Goal: Task Accomplishment & Management: Manage account settings

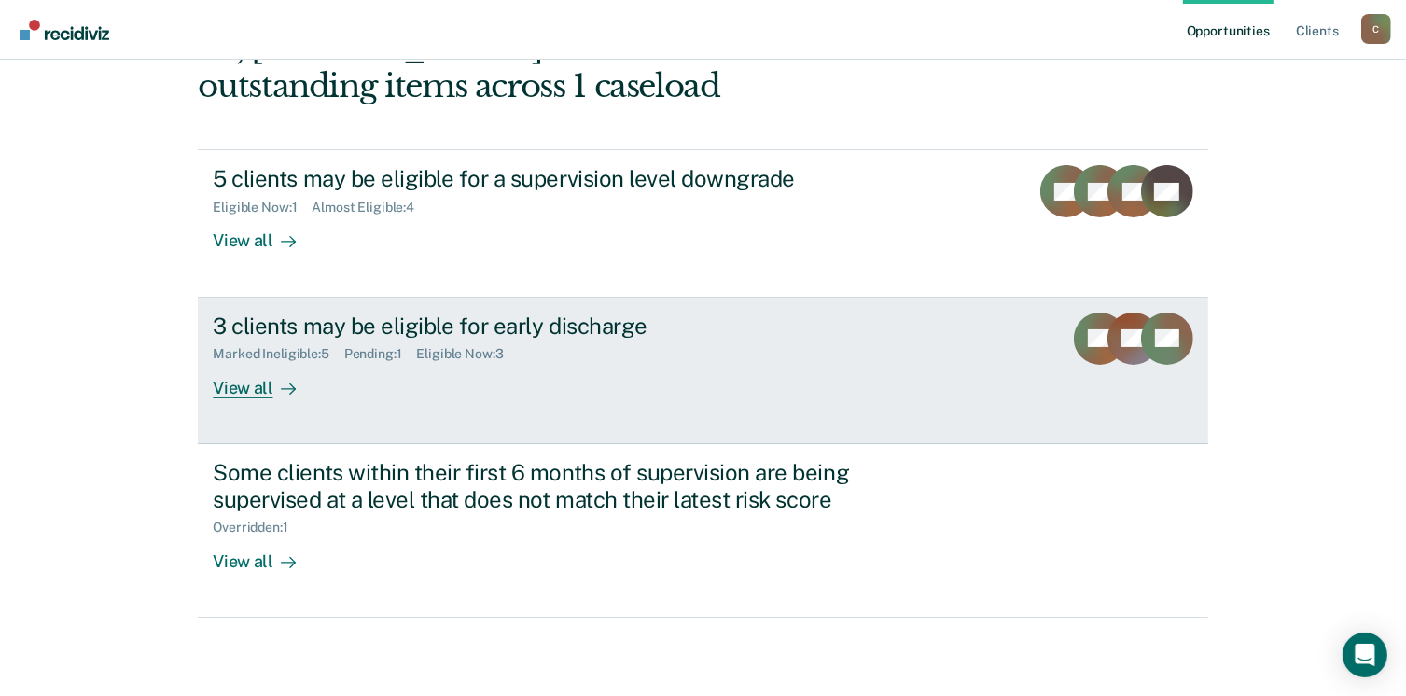
scroll to position [161, 0]
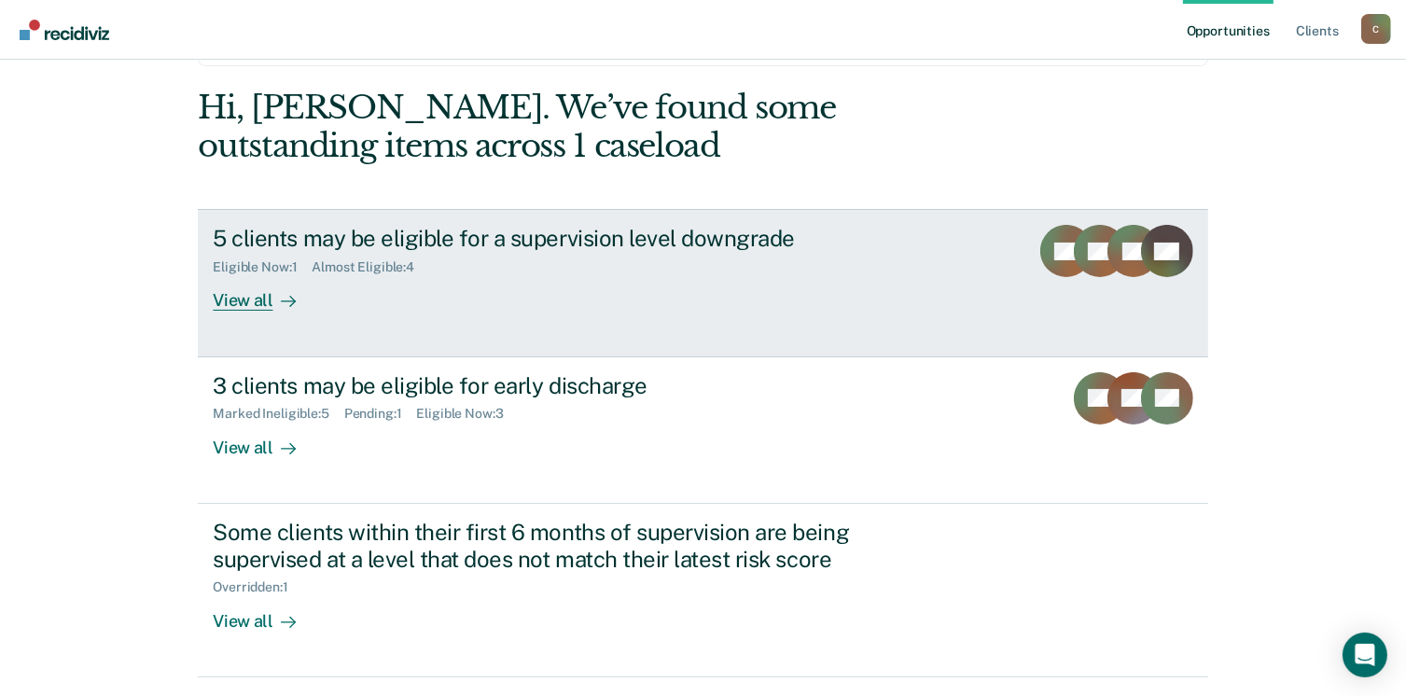
click at [242, 301] on div "View all" at bounding box center [265, 293] width 105 height 36
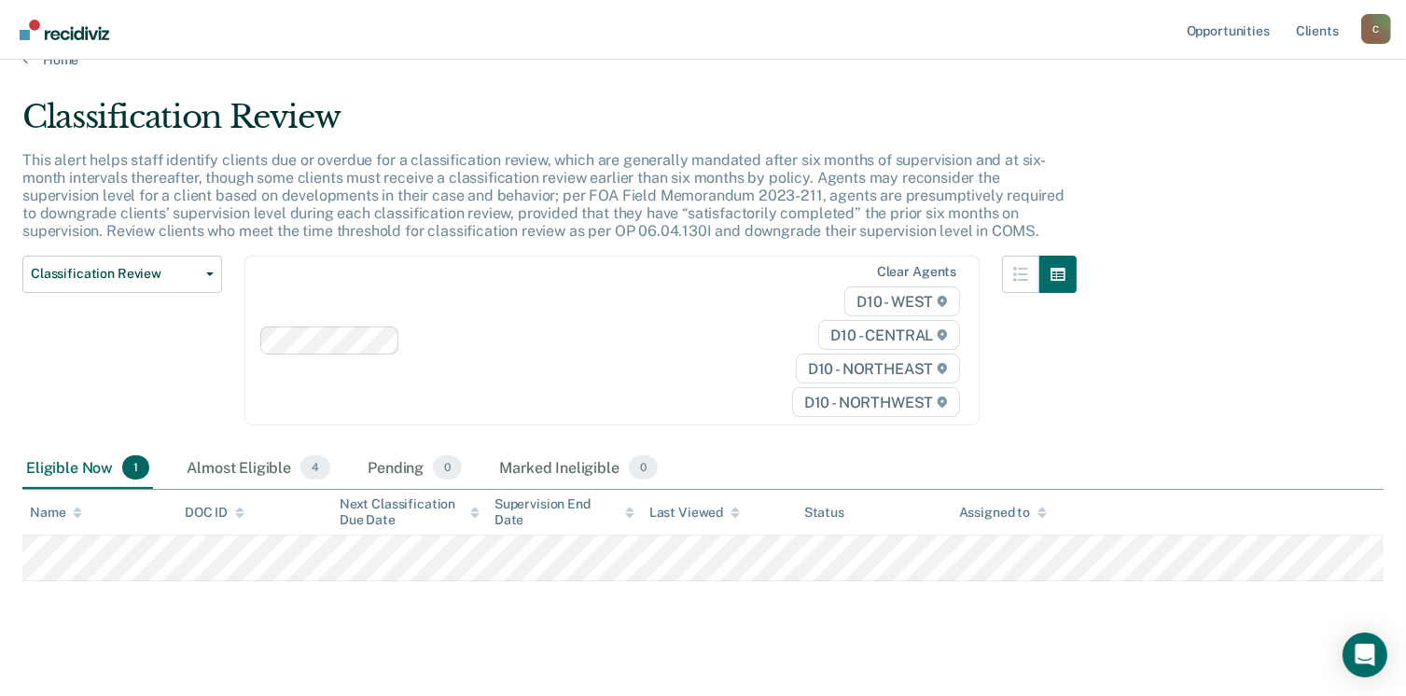
scroll to position [49, 0]
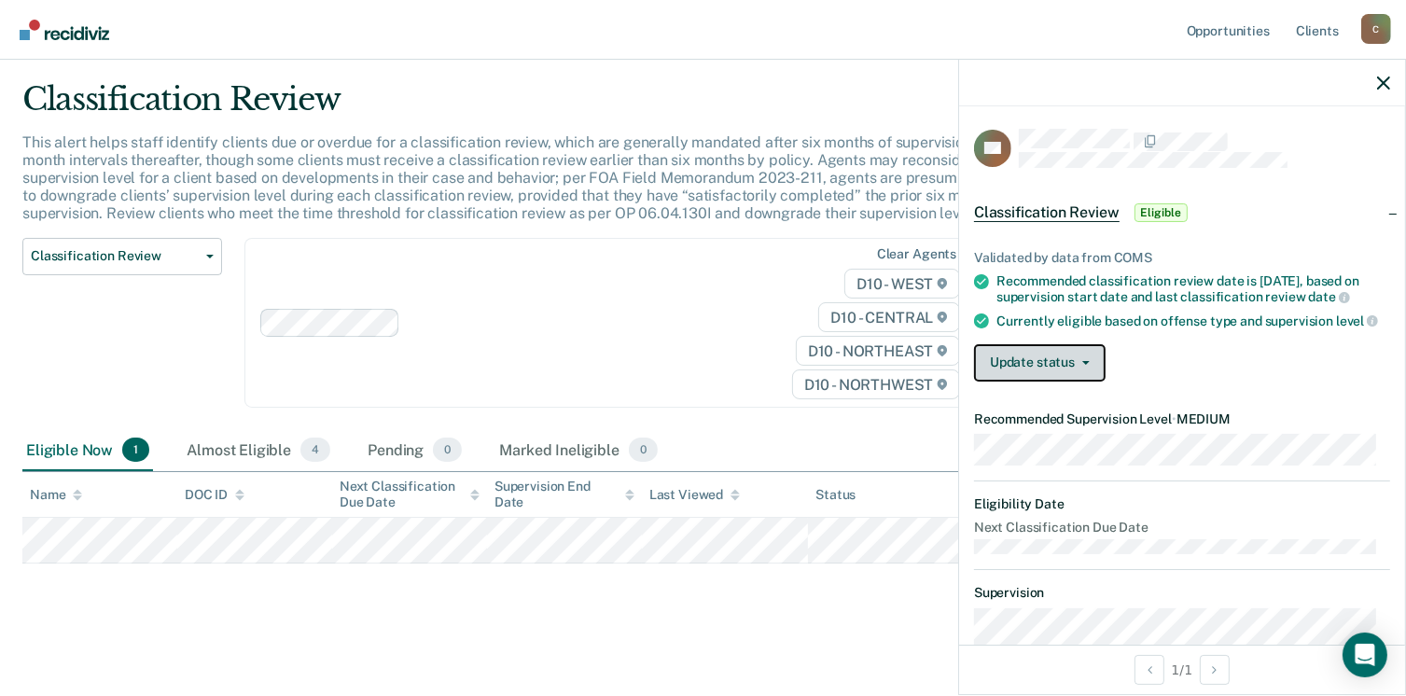
click at [1056, 369] on button "Update status" at bounding box center [1040, 362] width 132 height 37
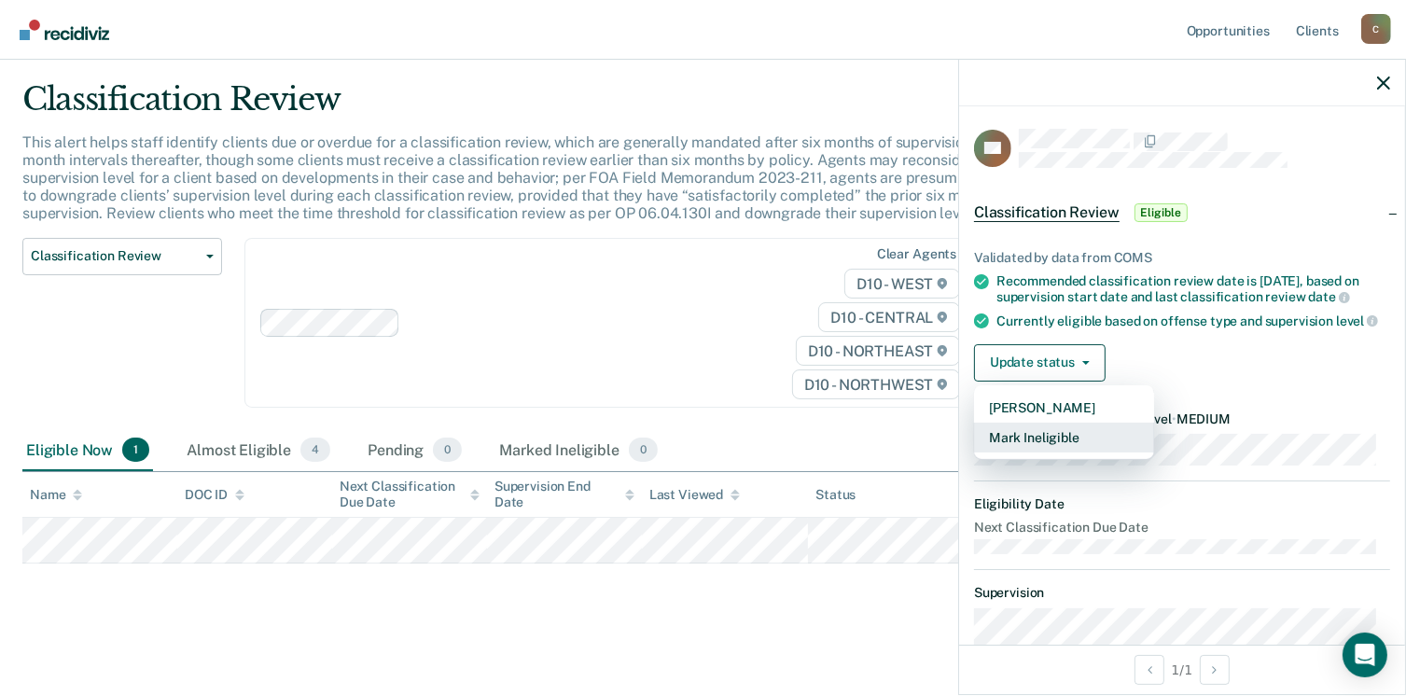
click at [1047, 451] on button "Mark Ineligible" at bounding box center [1064, 438] width 180 height 30
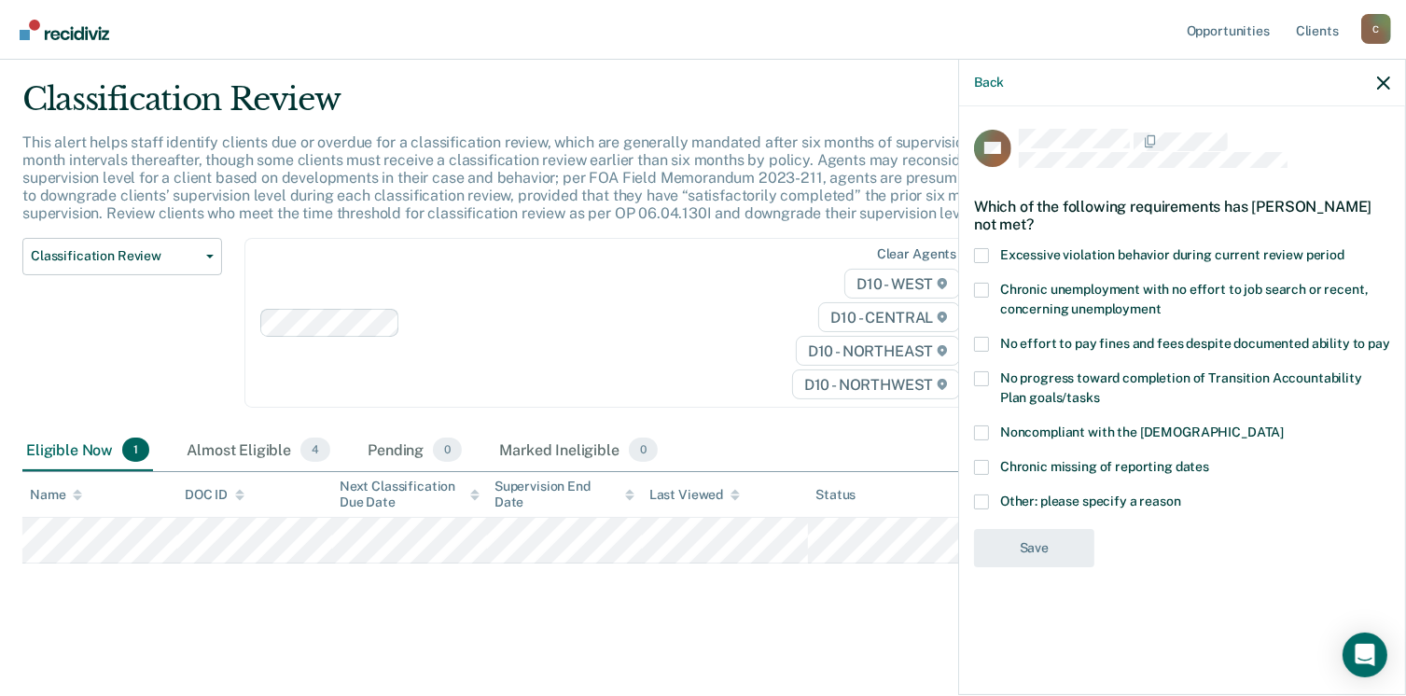
click at [993, 502] on label "Other: please specify a reason" at bounding box center [1182, 505] width 416 height 20
click at [1181, 495] on input "Other: please specify a reason" at bounding box center [1181, 495] width 0 height 0
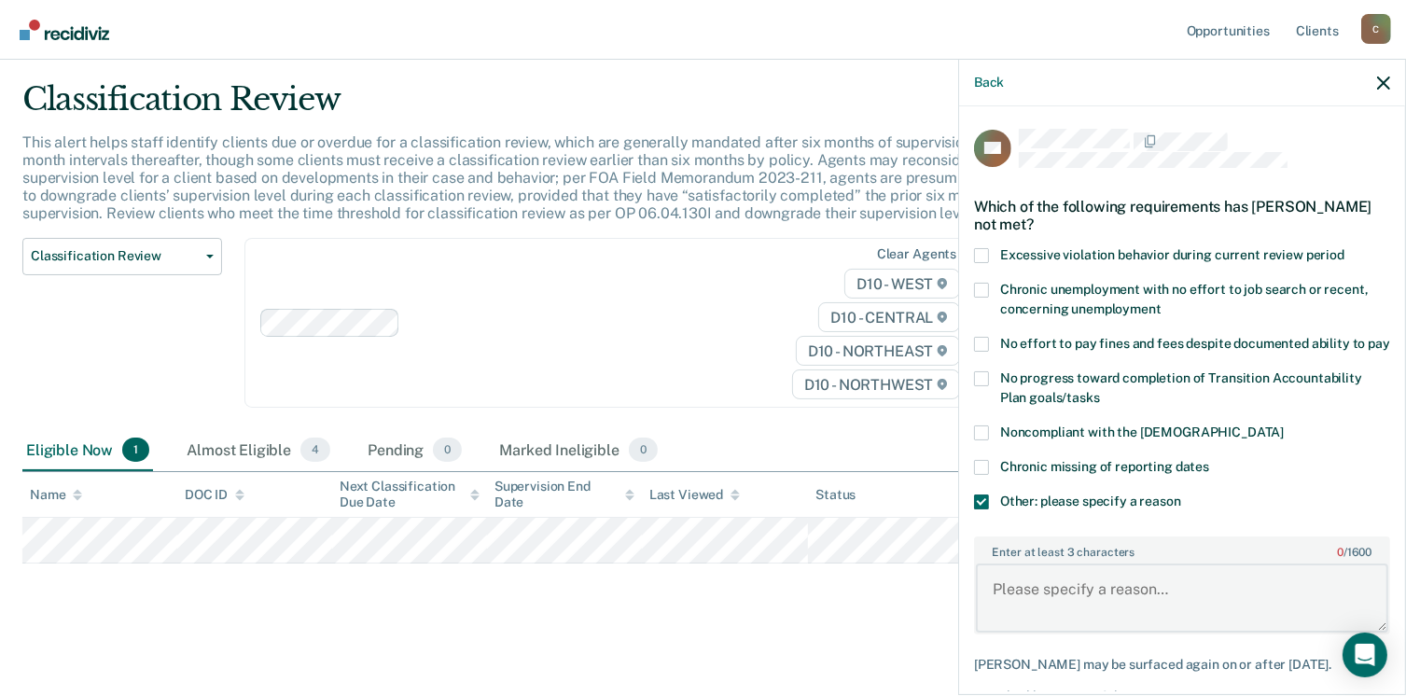
click at [1081, 588] on textarea "Enter at least 3 characters 0 / 1600" at bounding box center [1182, 598] width 412 height 69
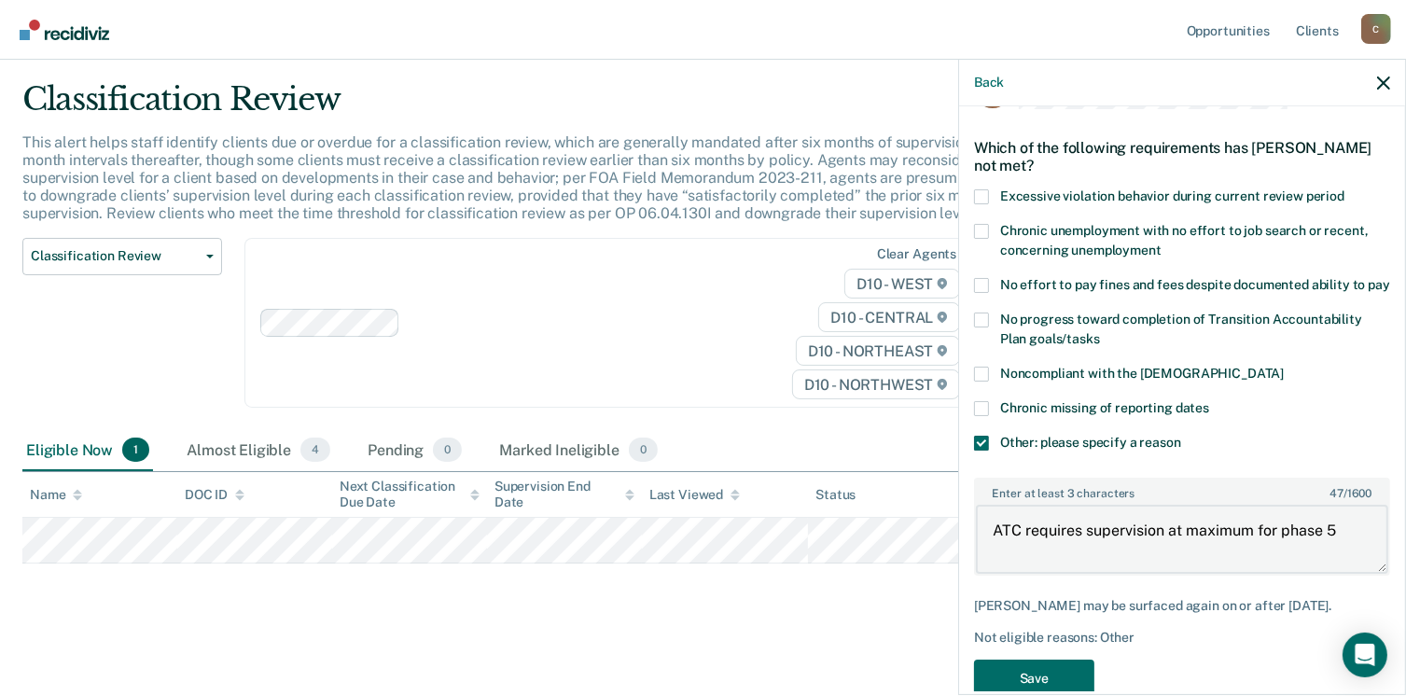
scroll to position [115, 0]
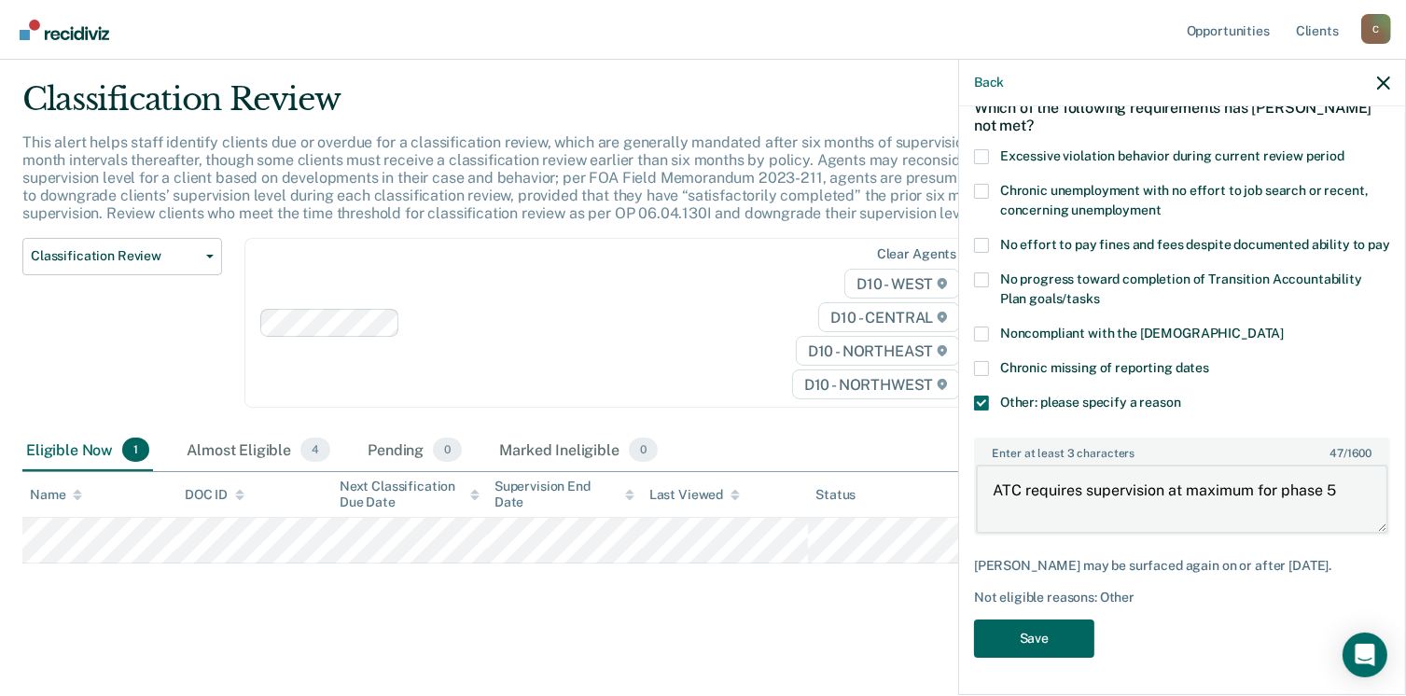
type textarea "ATC requires supervision at maximum for phase 5"
click at [1046, 642] on button "Save" at bounding box center [1034, 639] width 120 height 38
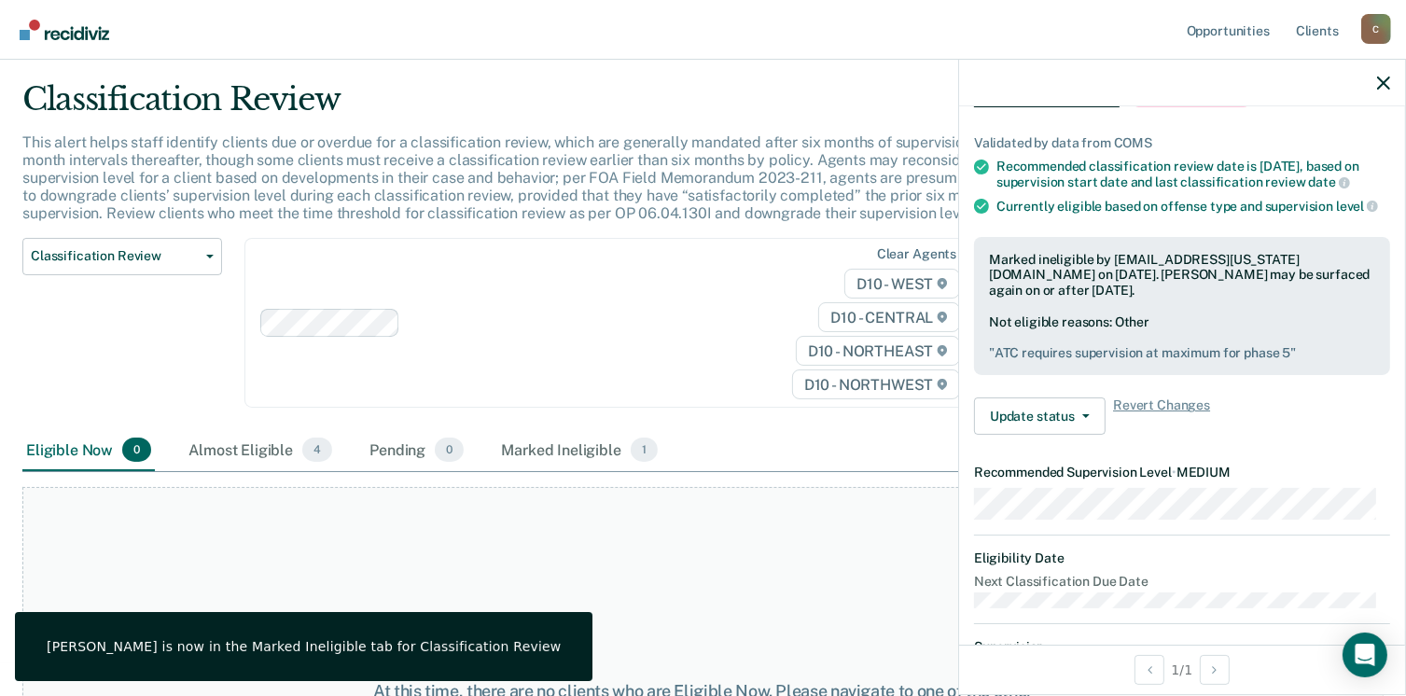
click at [1383, 94] on div at bounding box center [1182, 83] width 446 height 47
click at [1375, 79] on div at bounding box center [1182, 83] width 446 height 47
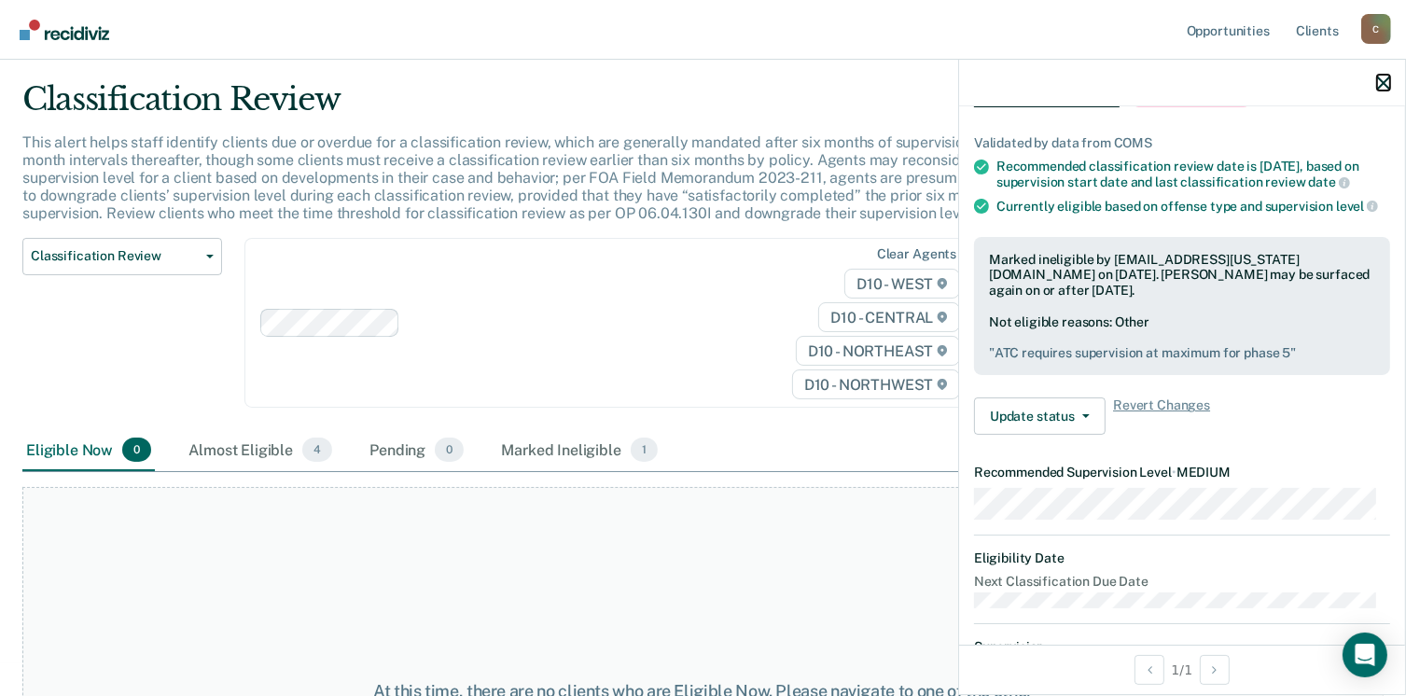
click at [1388, 86] on icon "button" at bounding box center [1383, 83] width 13 height 13
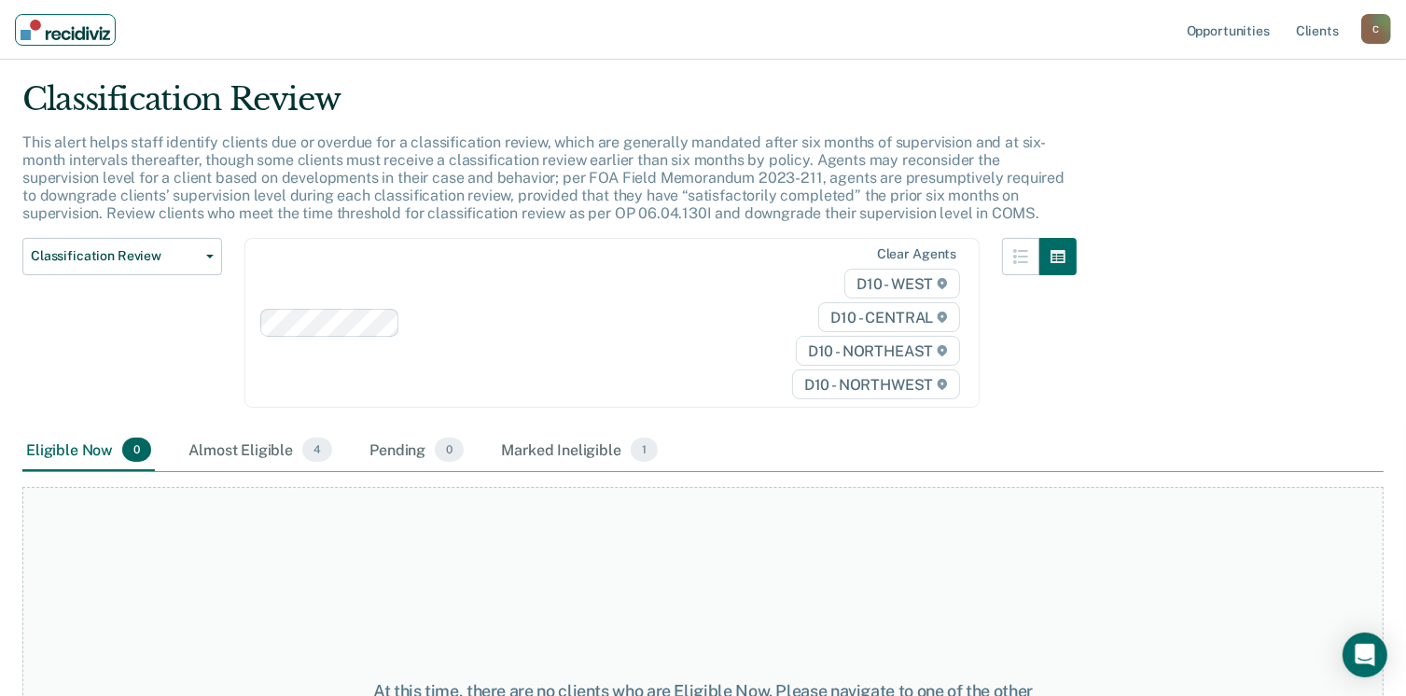
click at [63, 31] on img "Main navigation" at bounding box center [66, 30] width 90 height 21
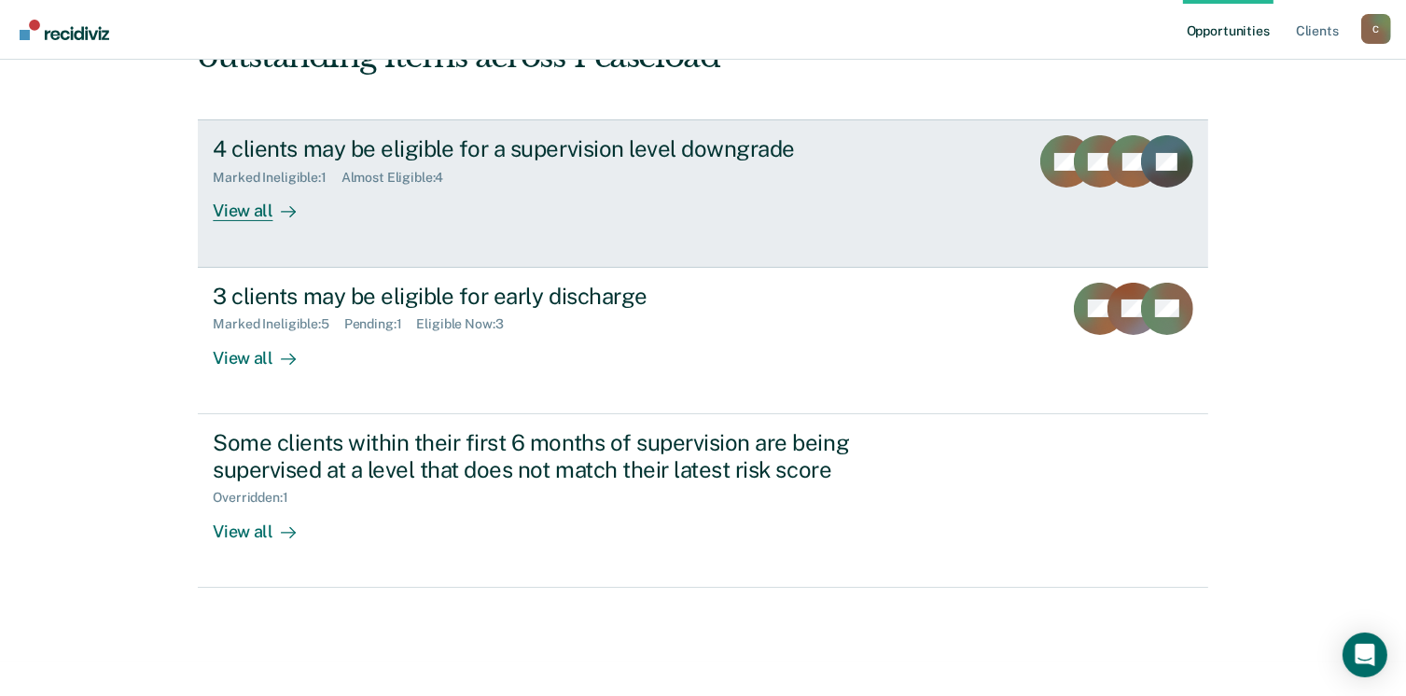
scroll to position [254, 0]
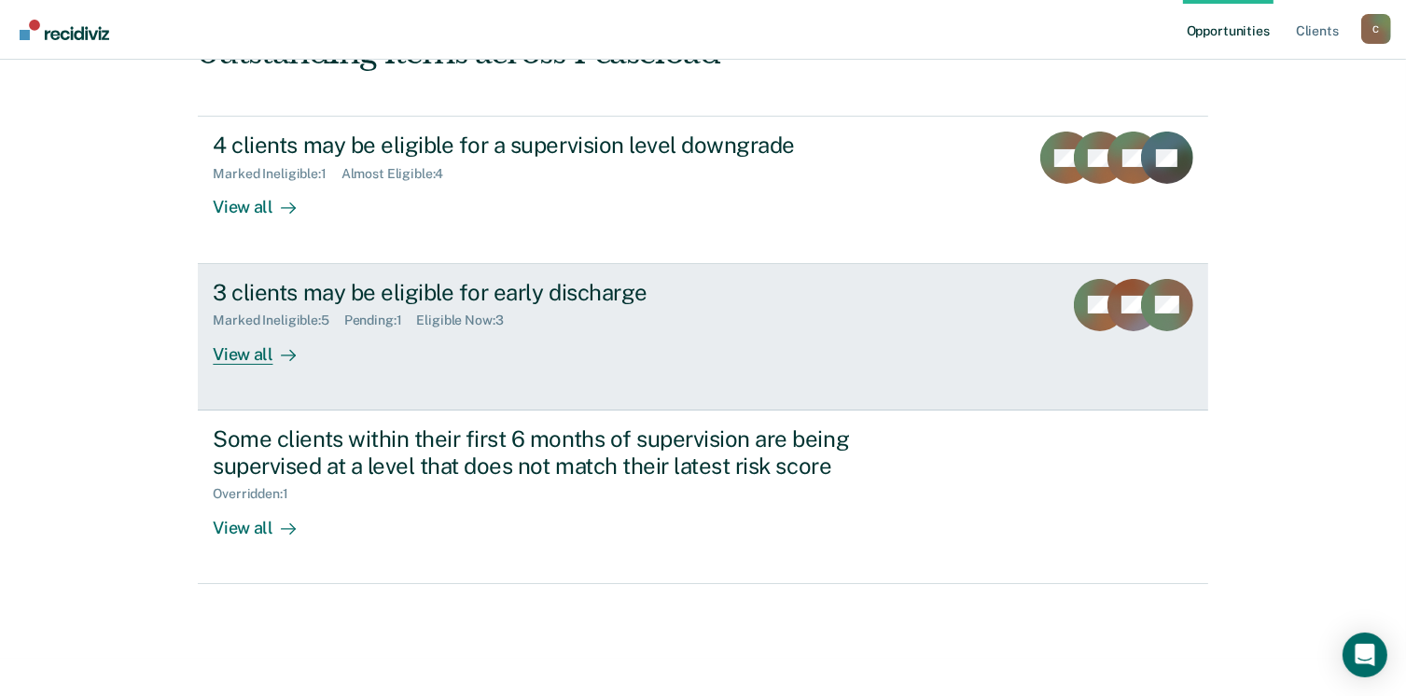
click at [244, 364] on link "3 clients may be eligible for early discharge Marked Ineligible : 5 Pending : 1…" at bounding box center [703, 337] width 1010 height 147
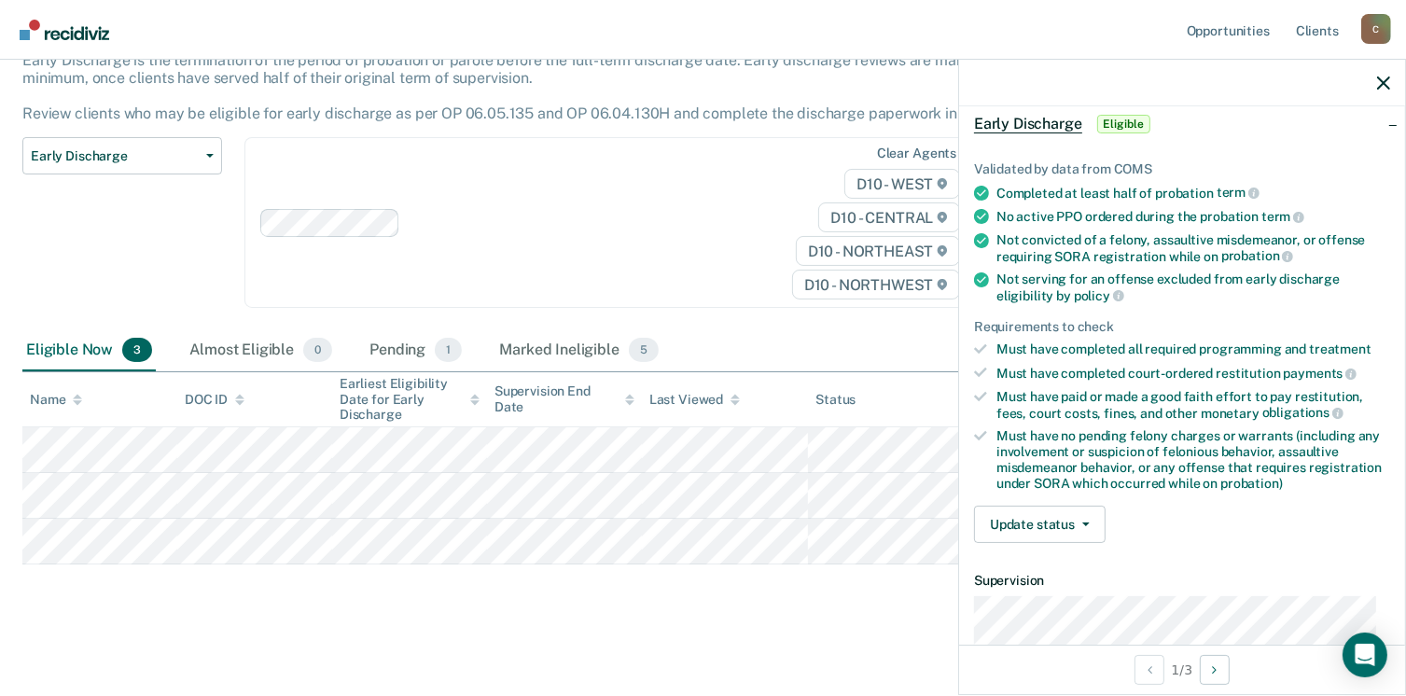
scroll to position [280, 0]
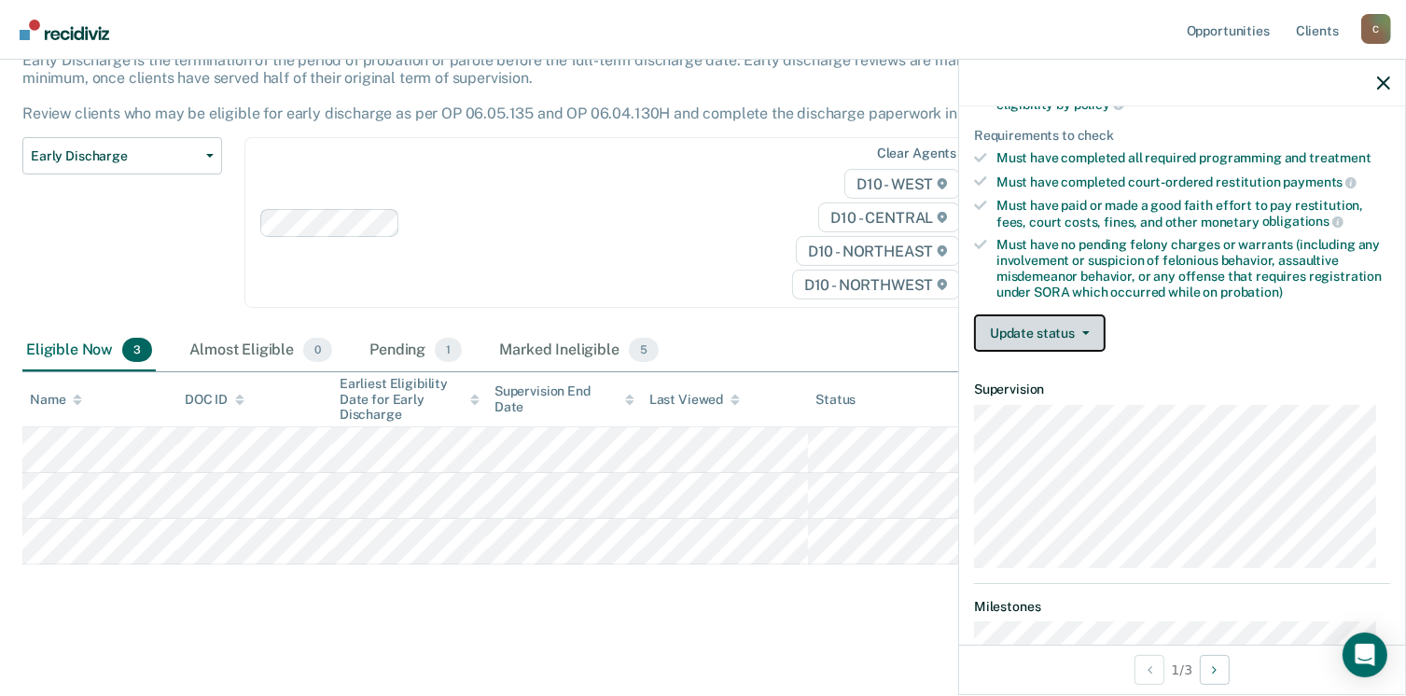
click at [1025, 318] on button "Update status" at bounding box center [1040, 332] width 132 height 37
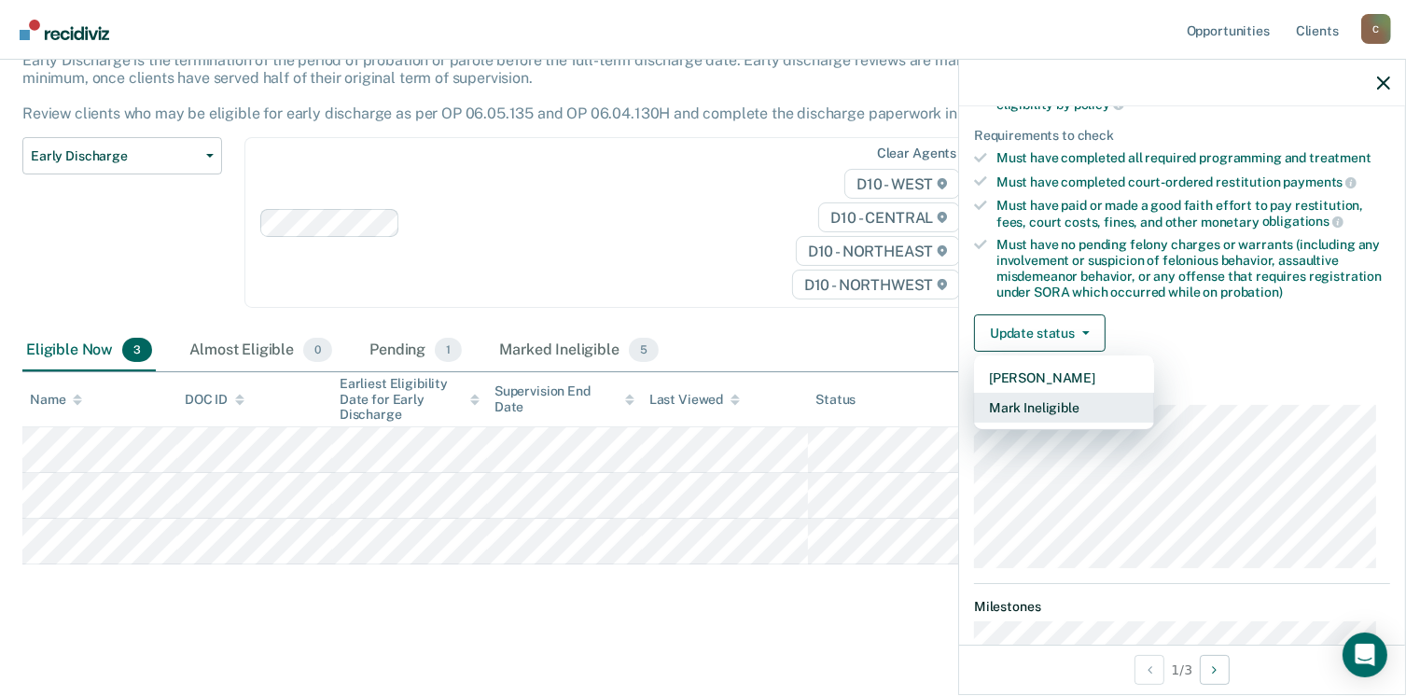
click at [1056, 400] on button "Mark Ineligible" at bounding box center [1064, 408] width 180 height 30
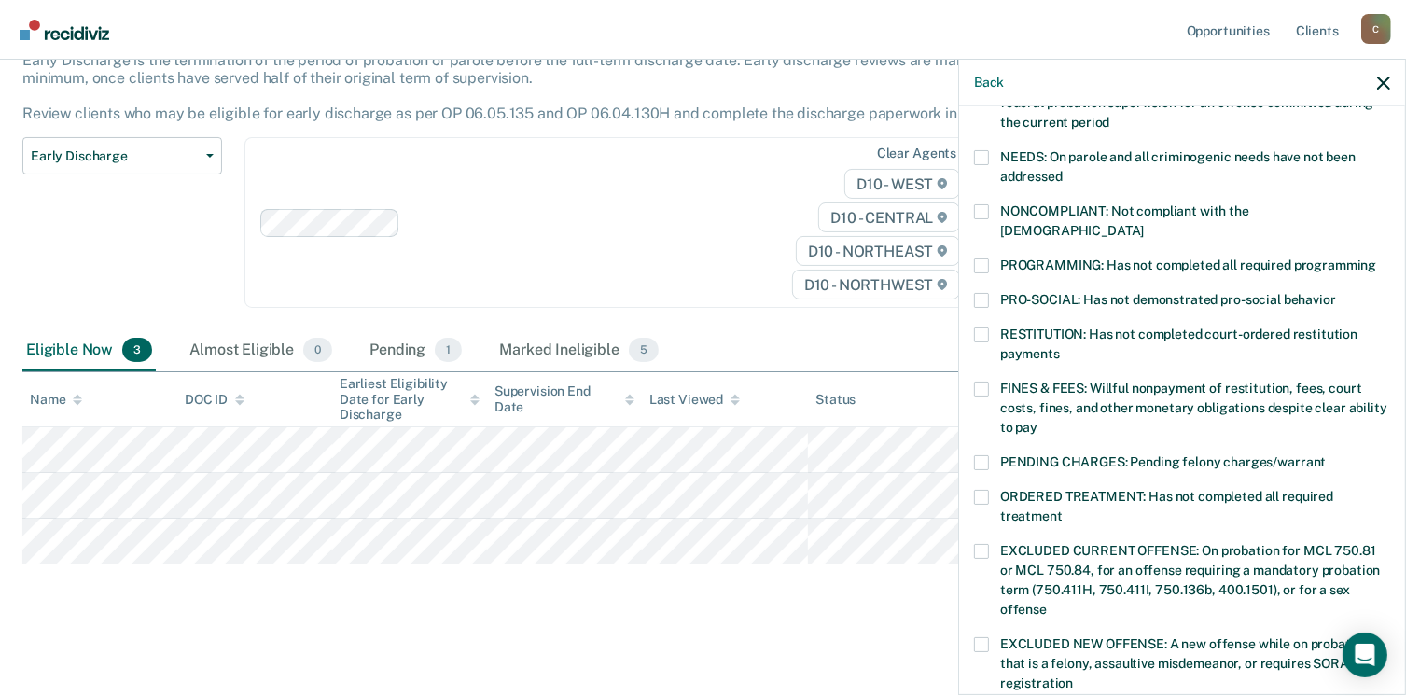
click at [991, 258] on label "PROGRAMMING: Has not completed all required programming" at bounding box center [1182, 268] width 416 height 20
click at [1376, 258] on input "PROGRAMMING: Has not completed all required programming" at bounding box center [1376, 258] width 0 height 0
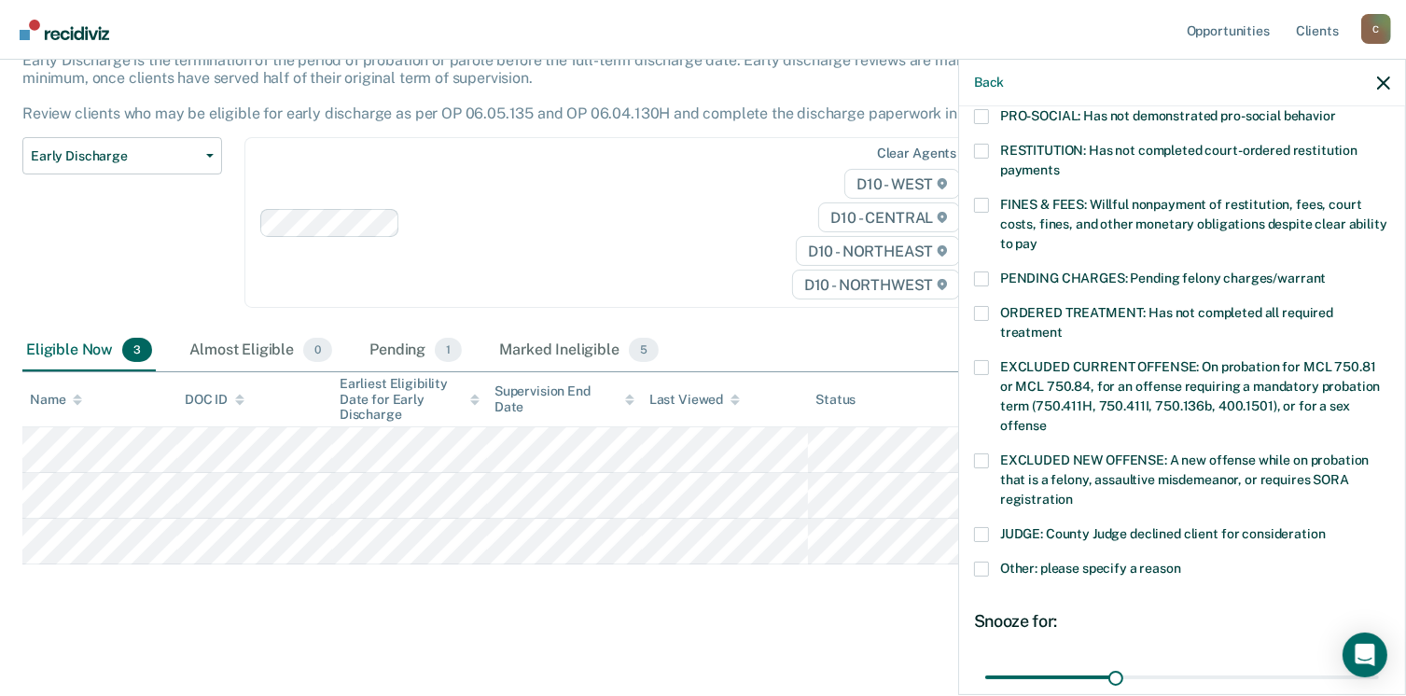
scroll to position [467, 0]
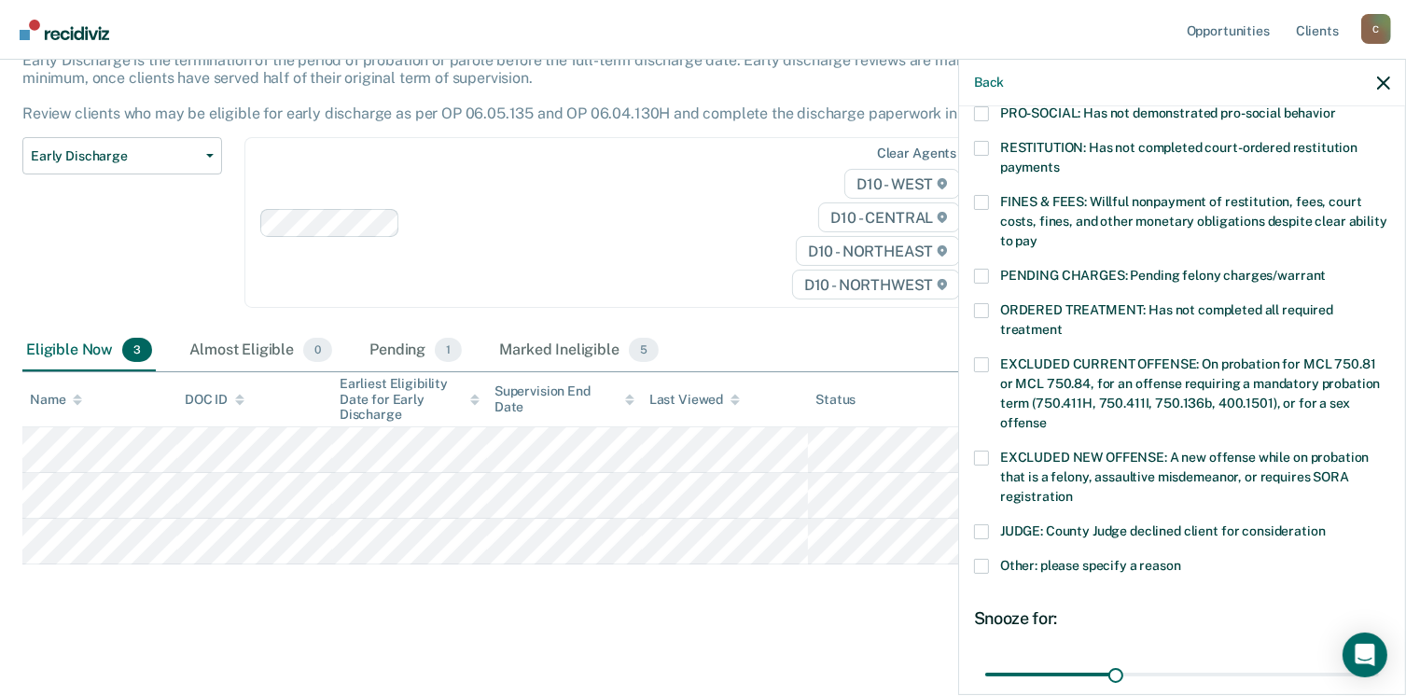
click at [979, 559] on span at bounding box center [981, 566] width 15 height 15
click at [1181, 559] on input "Other: please specify a reason" at bounding box center [1181, 559] width 0 height 0
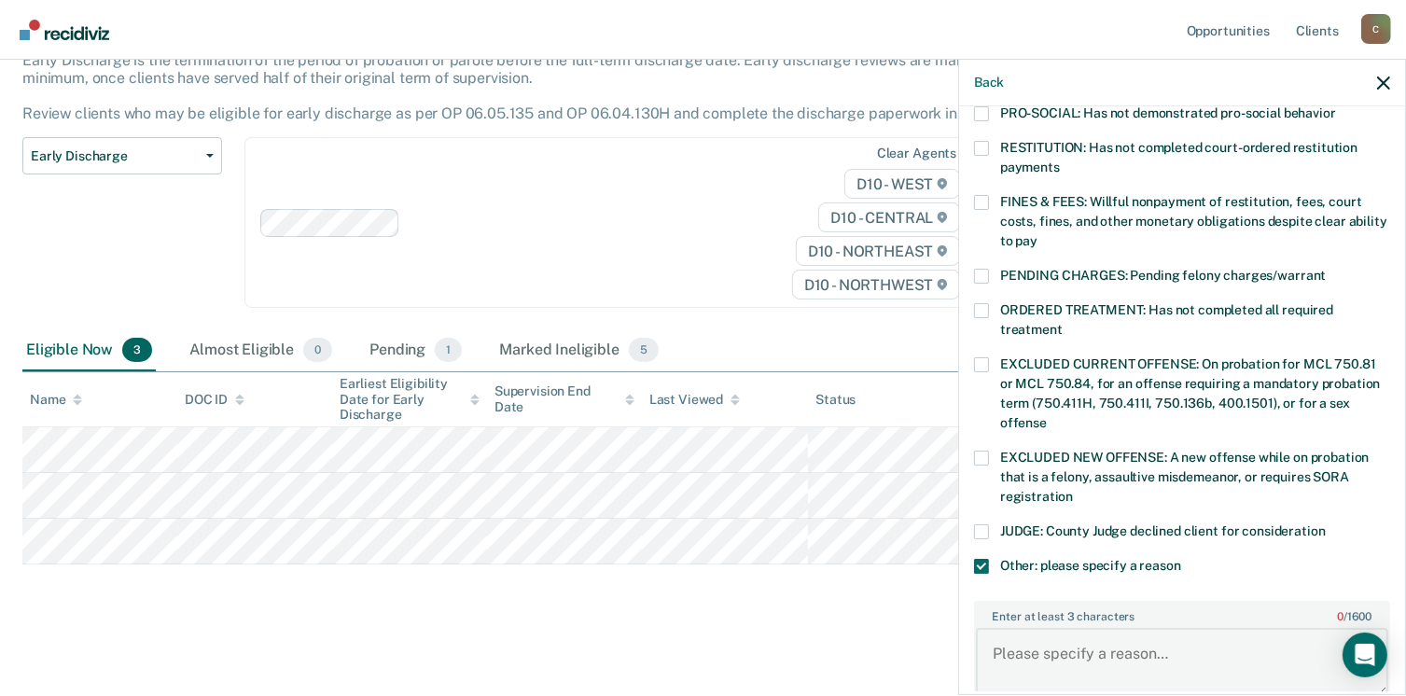
click at [1087, 639] on textarea "Enter at least 3 characters 0 / 1600" at bounding box center [1182, 662] width 412 height 69
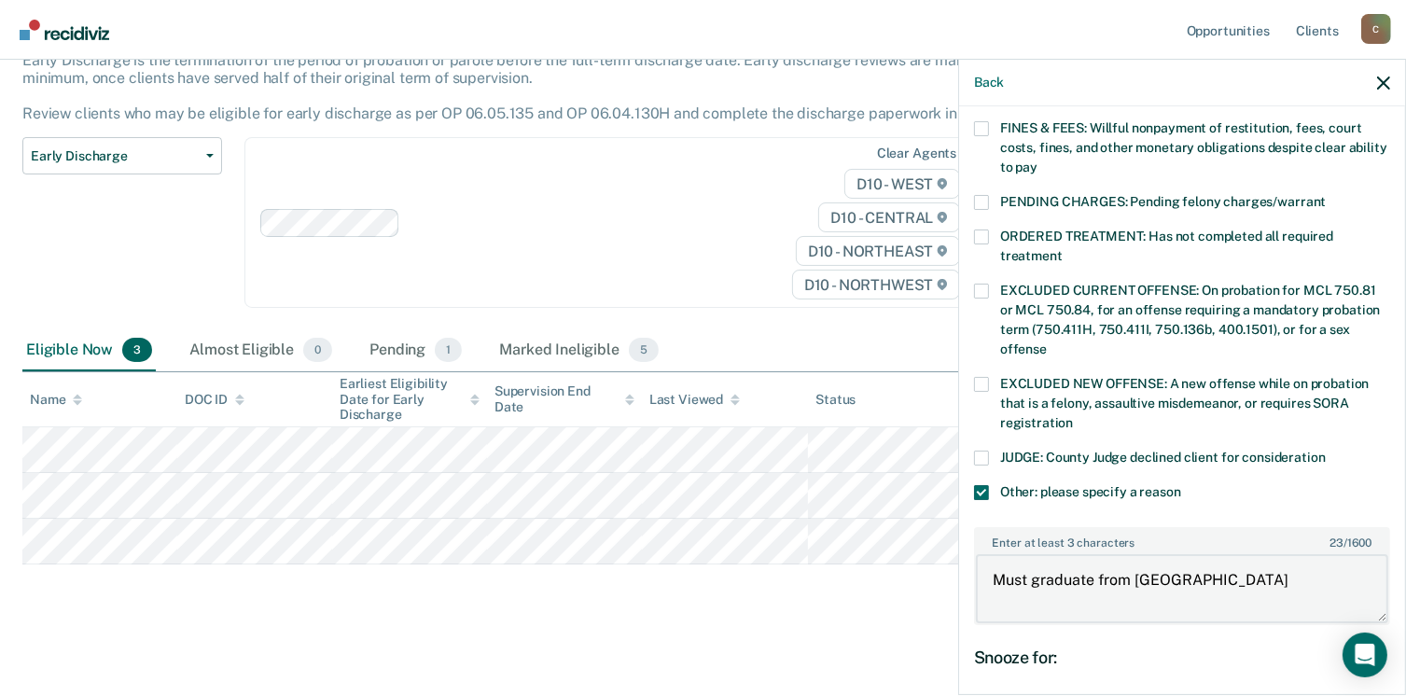
scroll to position [734, 0]
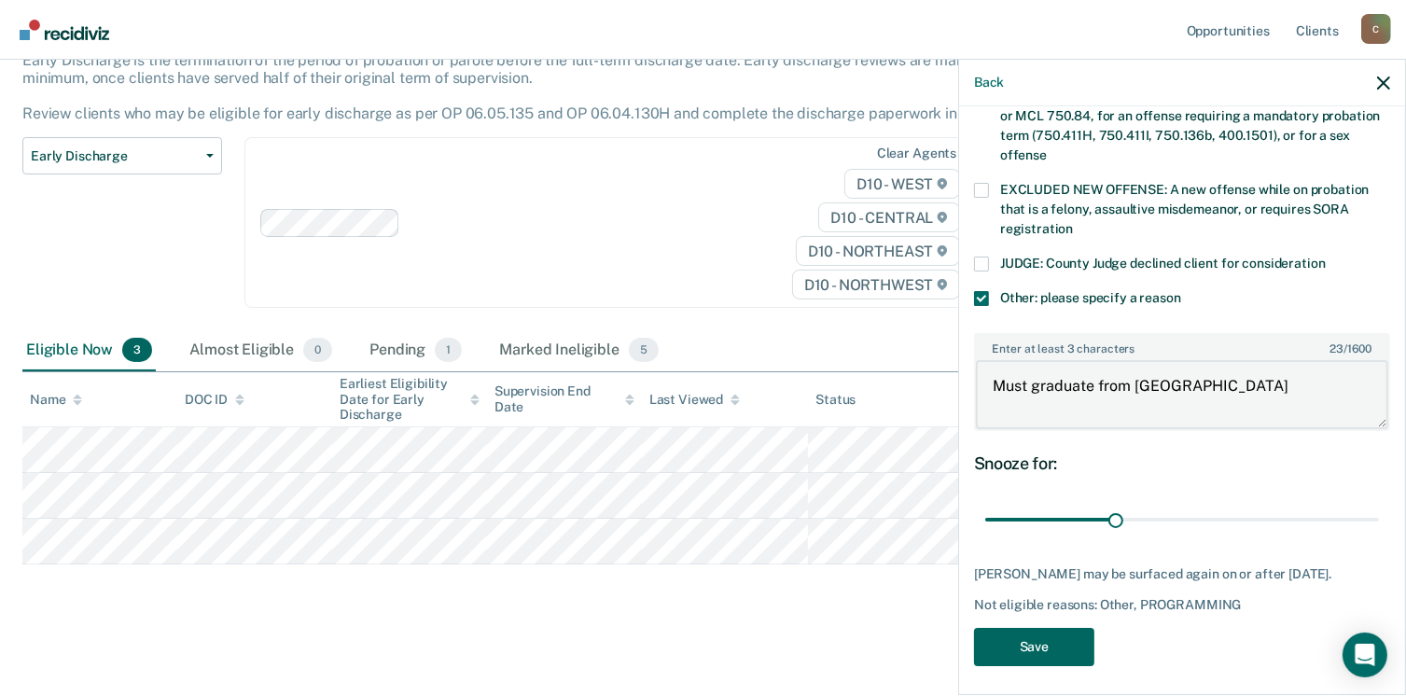
type textarea "Must graduate from [GEOGRAPHIC_DATA]"
click at [992, 648] on button "Save" at bounding box center [1034, 647] width 120 height 38
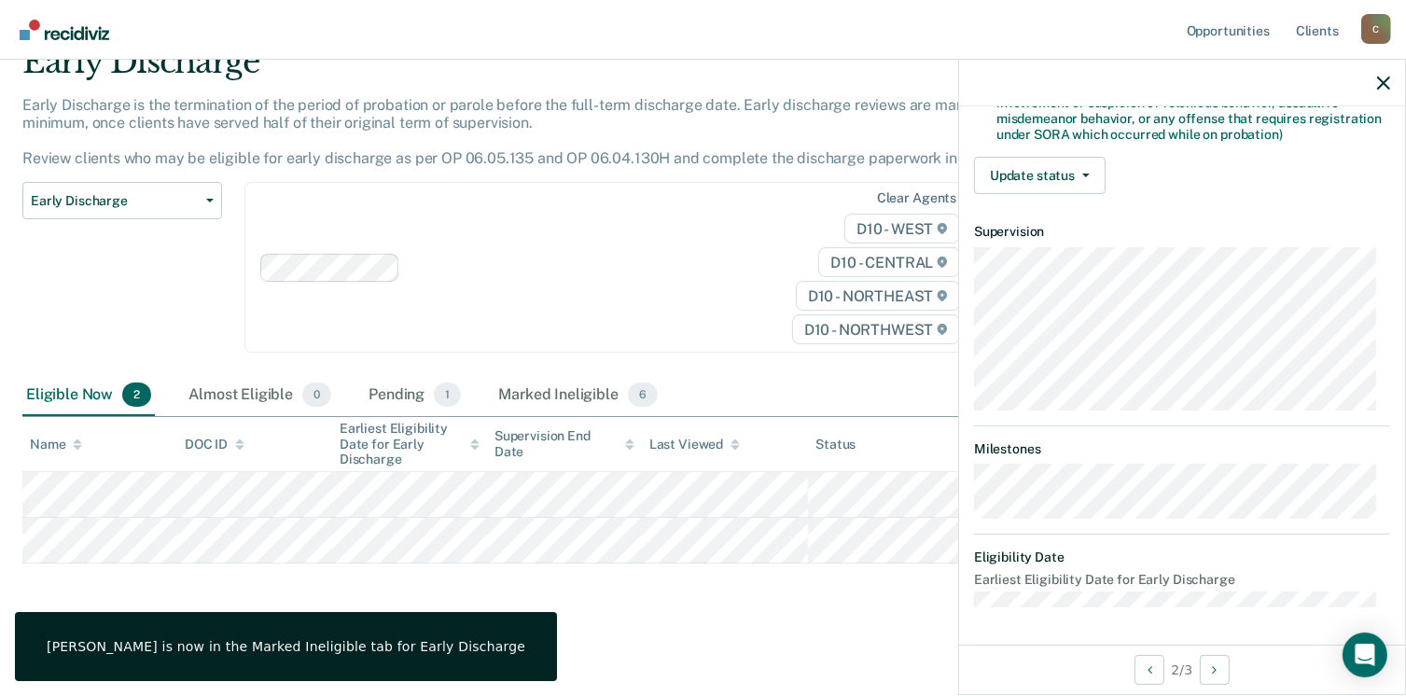
scroll to position [411, 0]
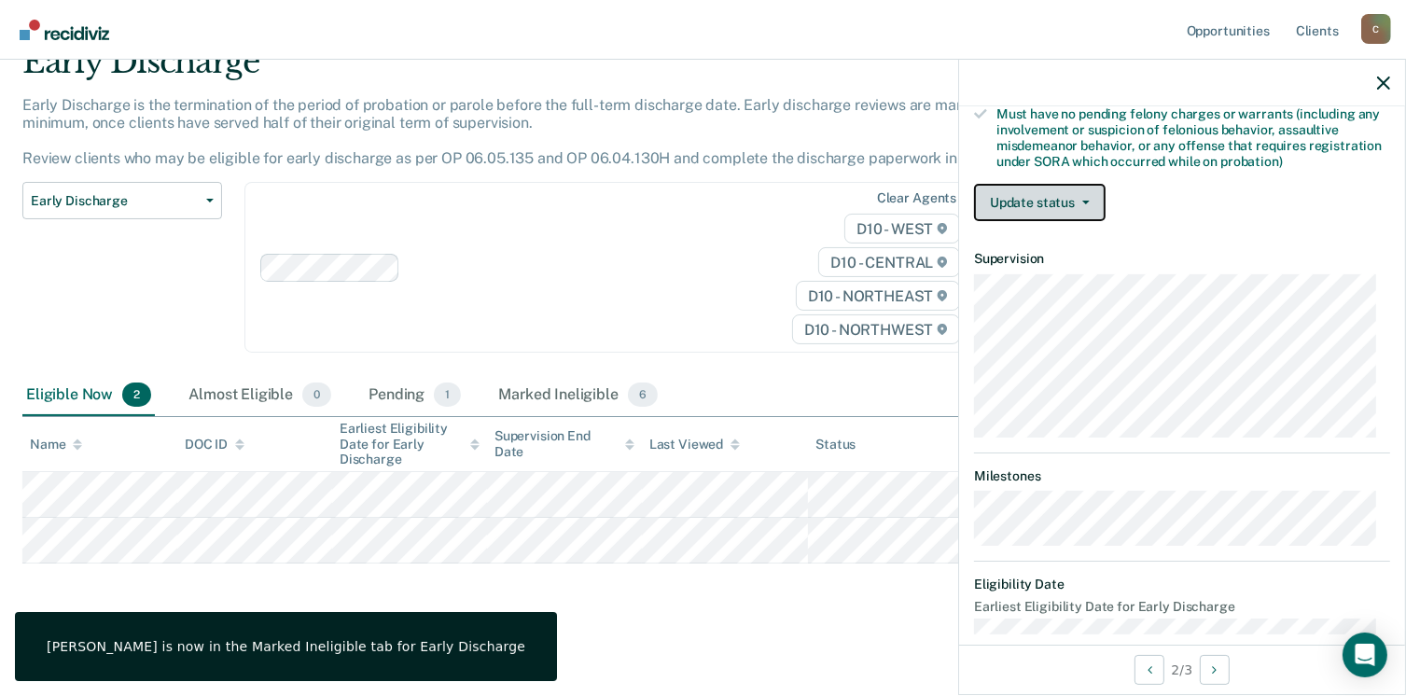
click at [1019, 211] on button "Update status" at bounding box center [1040, 202] width 132 height 37
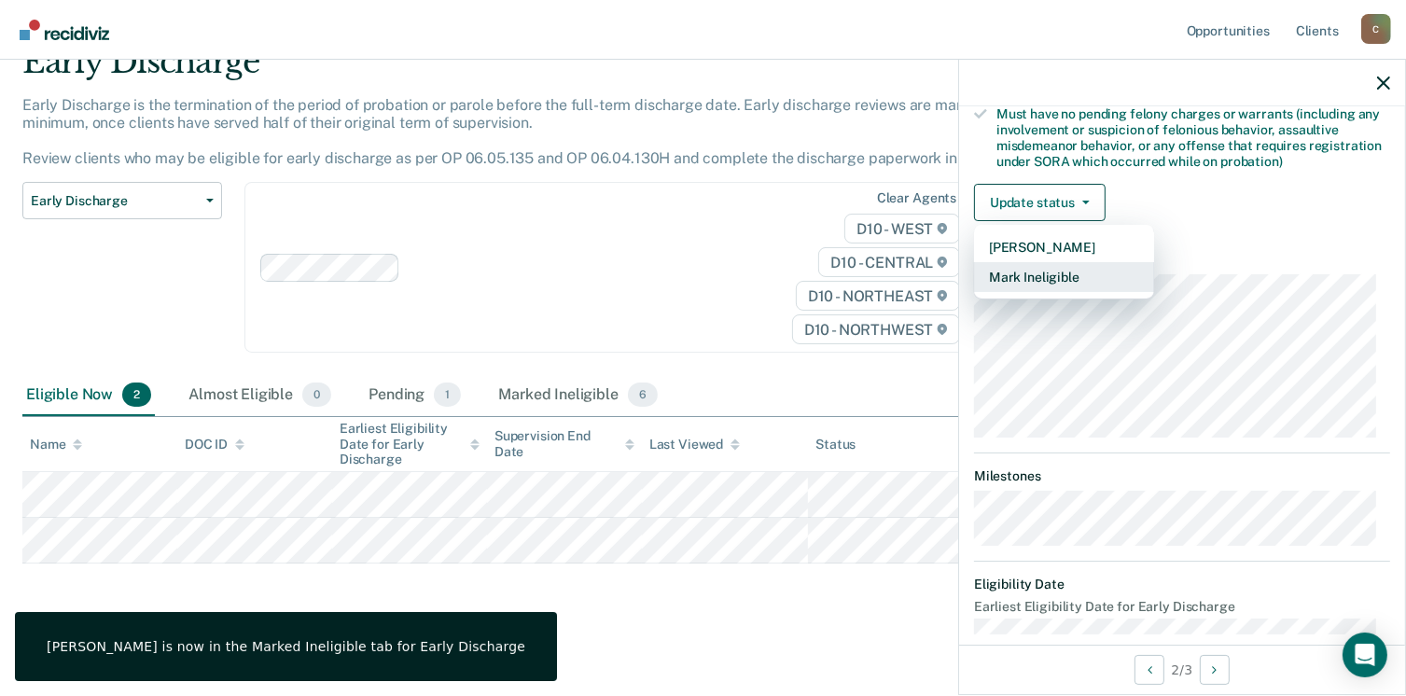
click at [1024, 270] on button "Mark Ineligible" at bounding box center [1064, 277] width 180 height 30
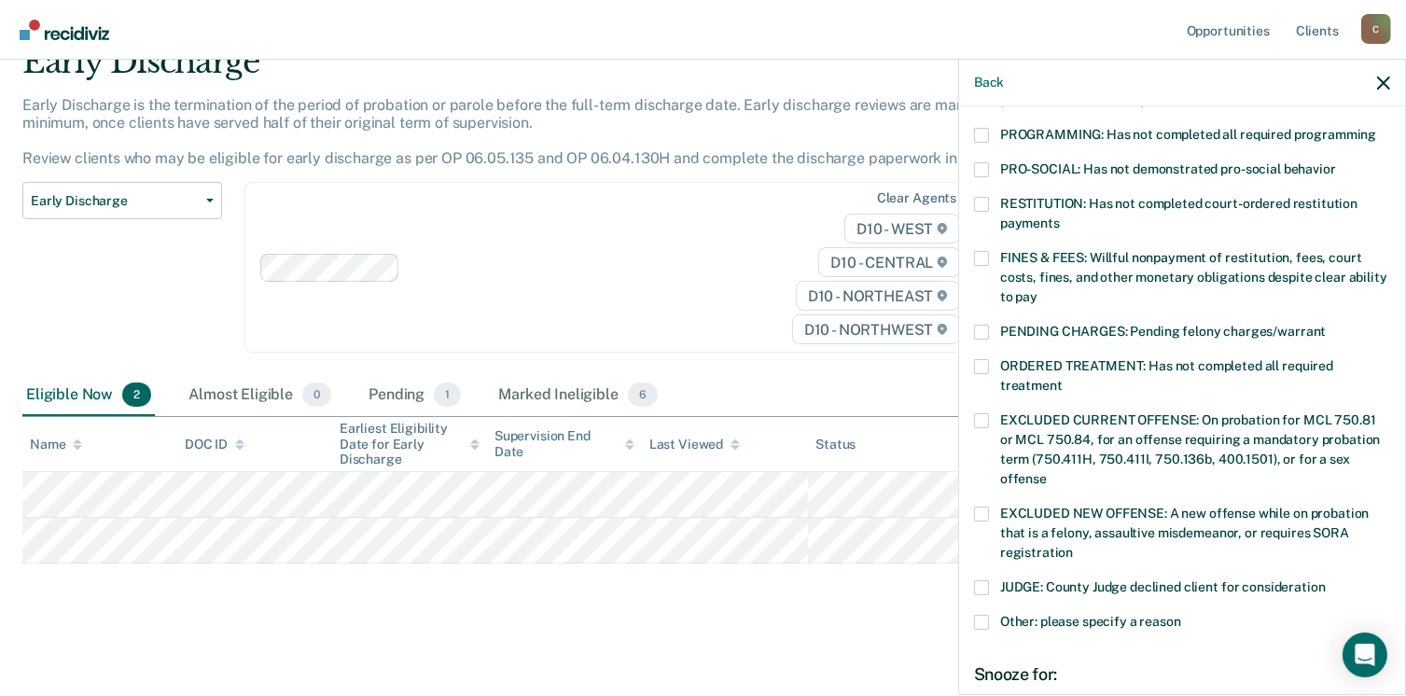
click at [984, 128] on span at bounding box center [981, 135] width 15 height 15
click at [1376, 128] on input "PROGRAMMING: Has not completed all required programming" at bounding box center [1376, 128] width 0 height 0
click at [988, 360] on label "ORDERED TREATMENT: Has not completed all required treatment" at bounding box center [1182, 378] width 416 height 39
click at [1063, 379] on input "ORDERED TREATMENT: Has not completed all required treatment" at bounding box center [1063, 379] width 0 height 0
click at [982, 615] on span at bounding box center [981, 622] width 15 height 15
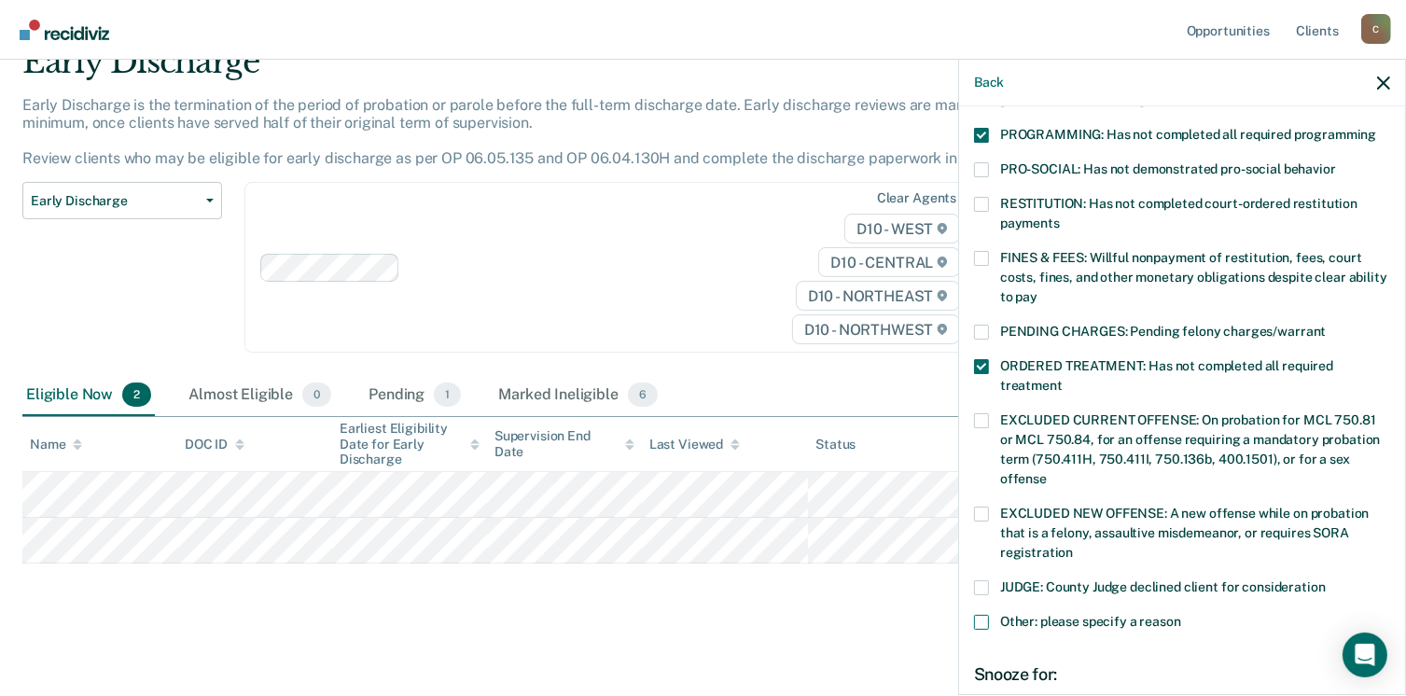
click at [1181, 615] on input "Other: please specify a reason" at bounding box center [1181, 615] width 0 height 0
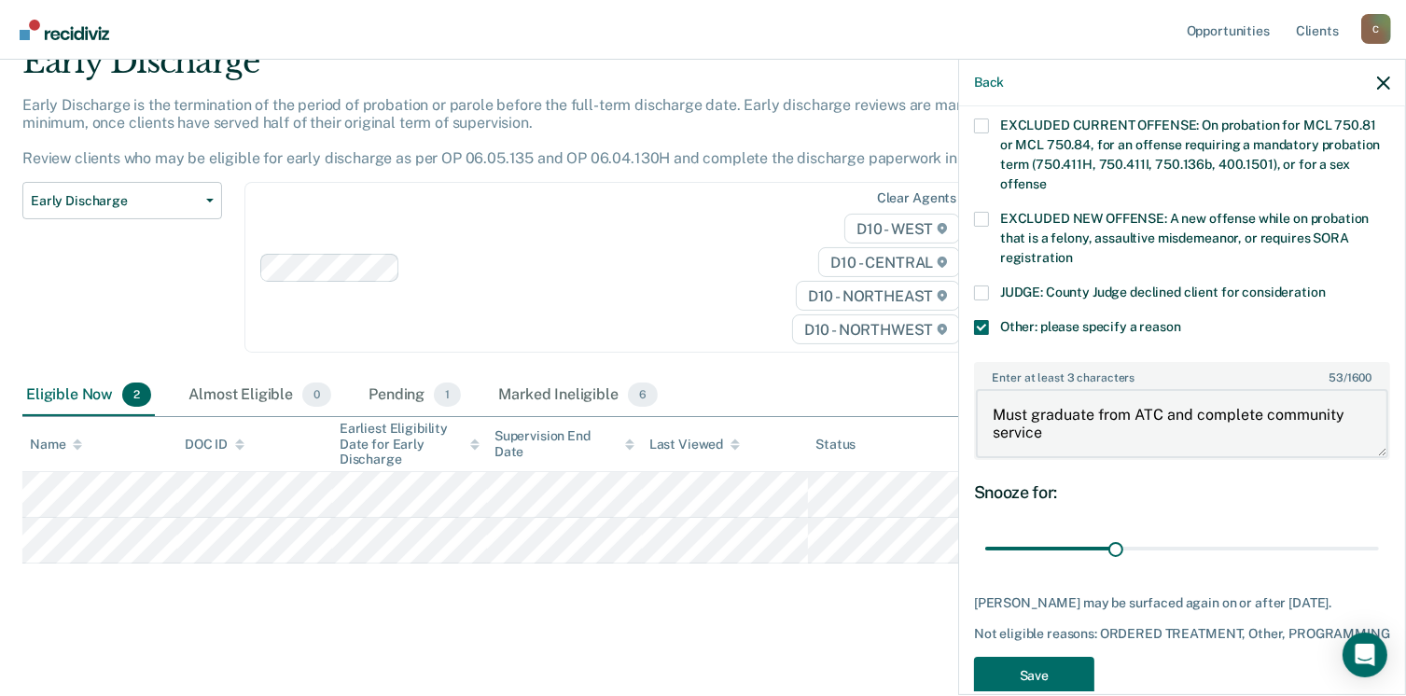
scroll to position [750, 0]
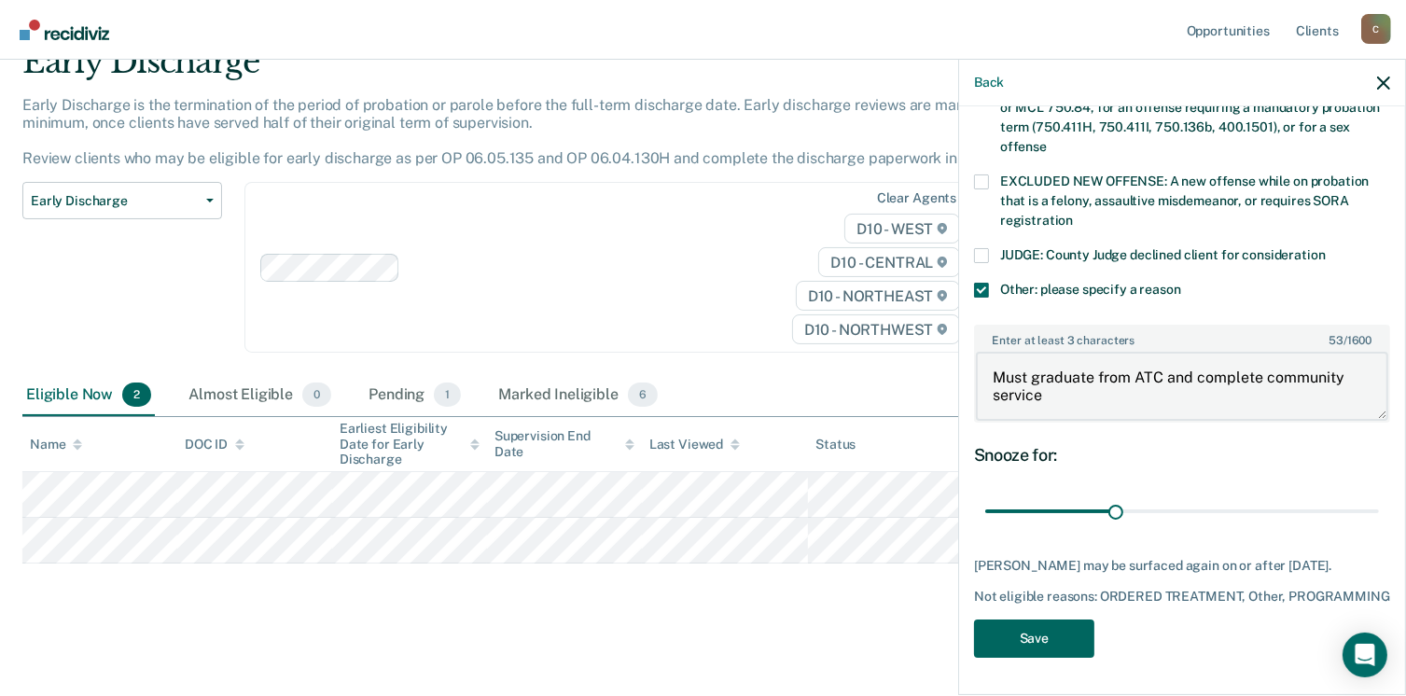
type textarea "Must graduate from ATC and complete community service"
click at [1041, 649] on button "Save" at bounding box center [1034, 639] width 120 height 38
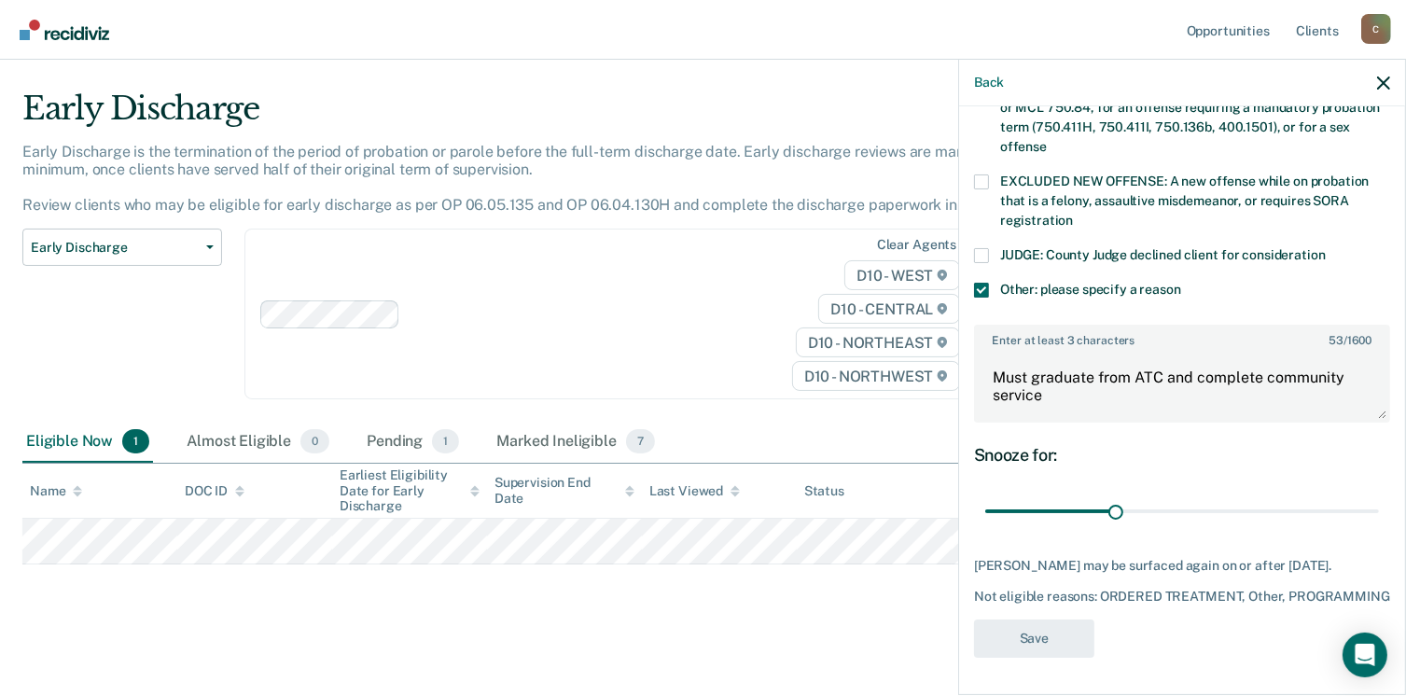
scroll to position [615, 0]
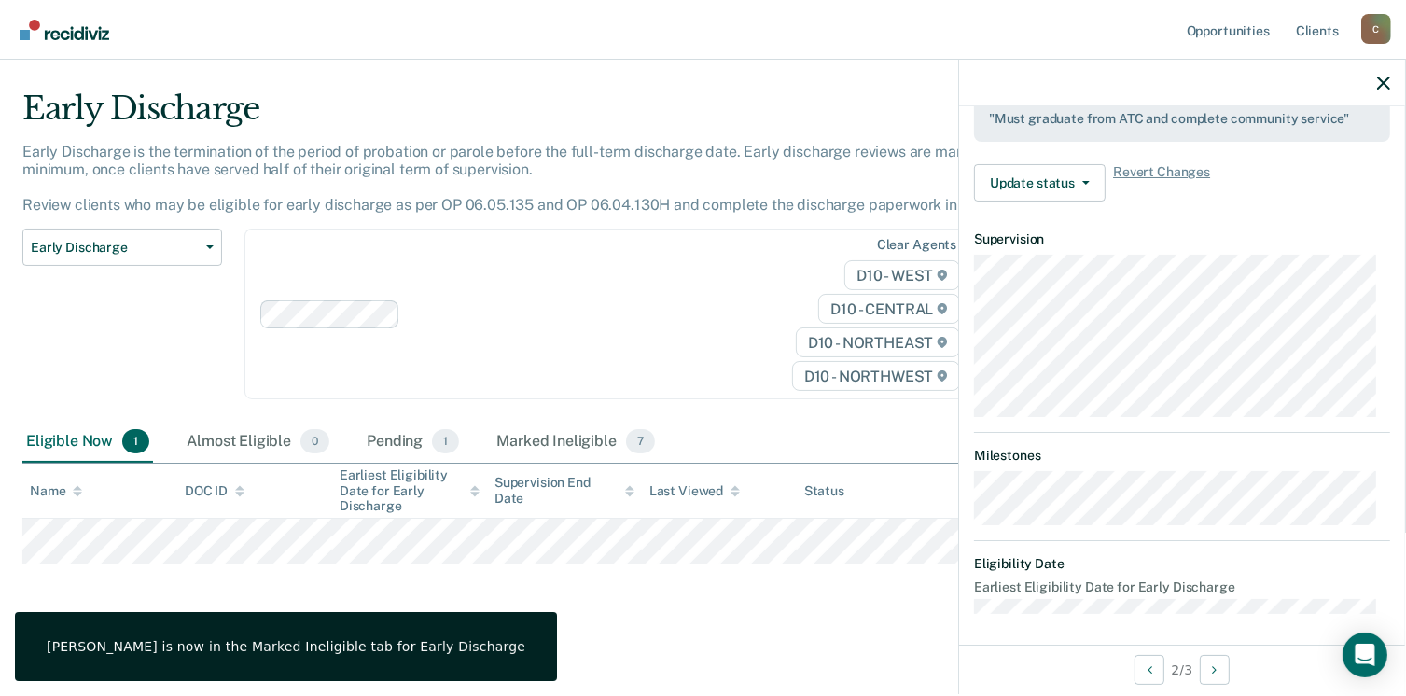
click at [1390, 86] on div at bounding box center [1182, 83] width 446 height 47
click at [1377, 83] on icon "button" at bounding box center [1383, 83] width 13 height 13
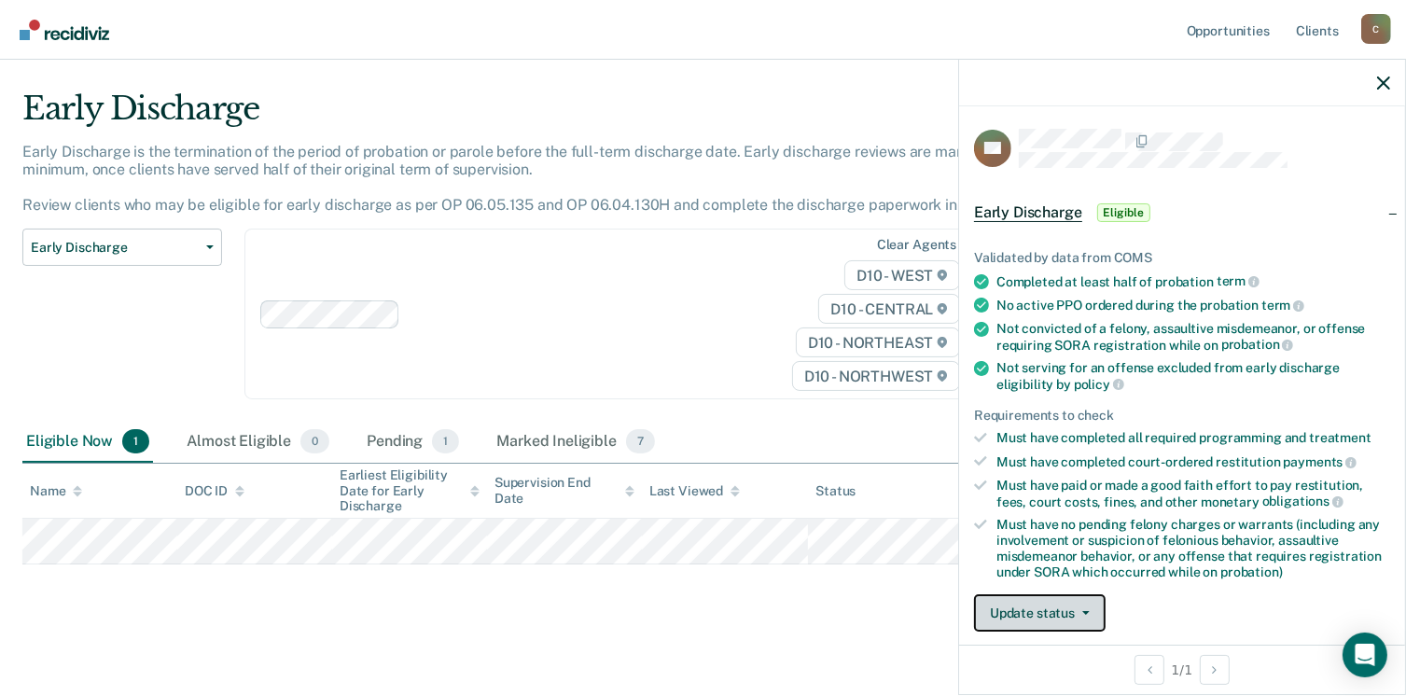
click at [1068, 604] on button "Update status" at bounding box center [1040, 612] width 132 height 37
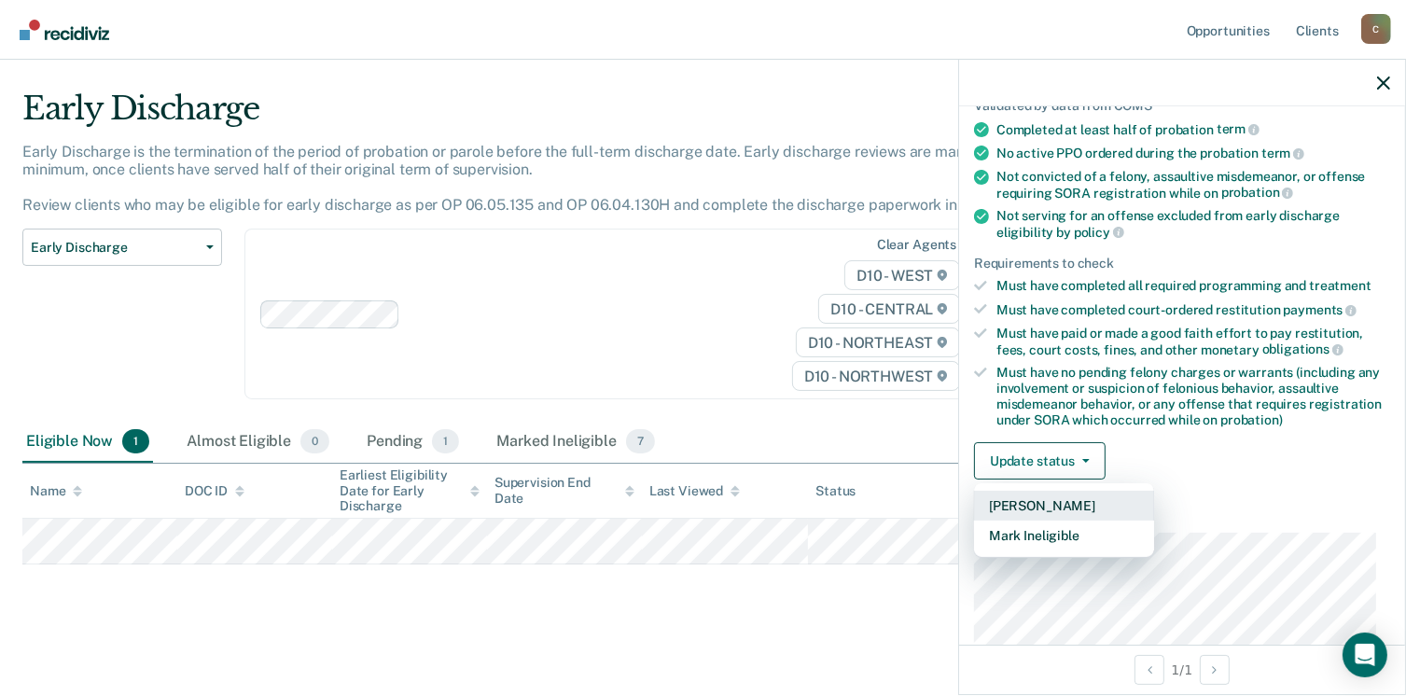
scroll to position [301, 0]
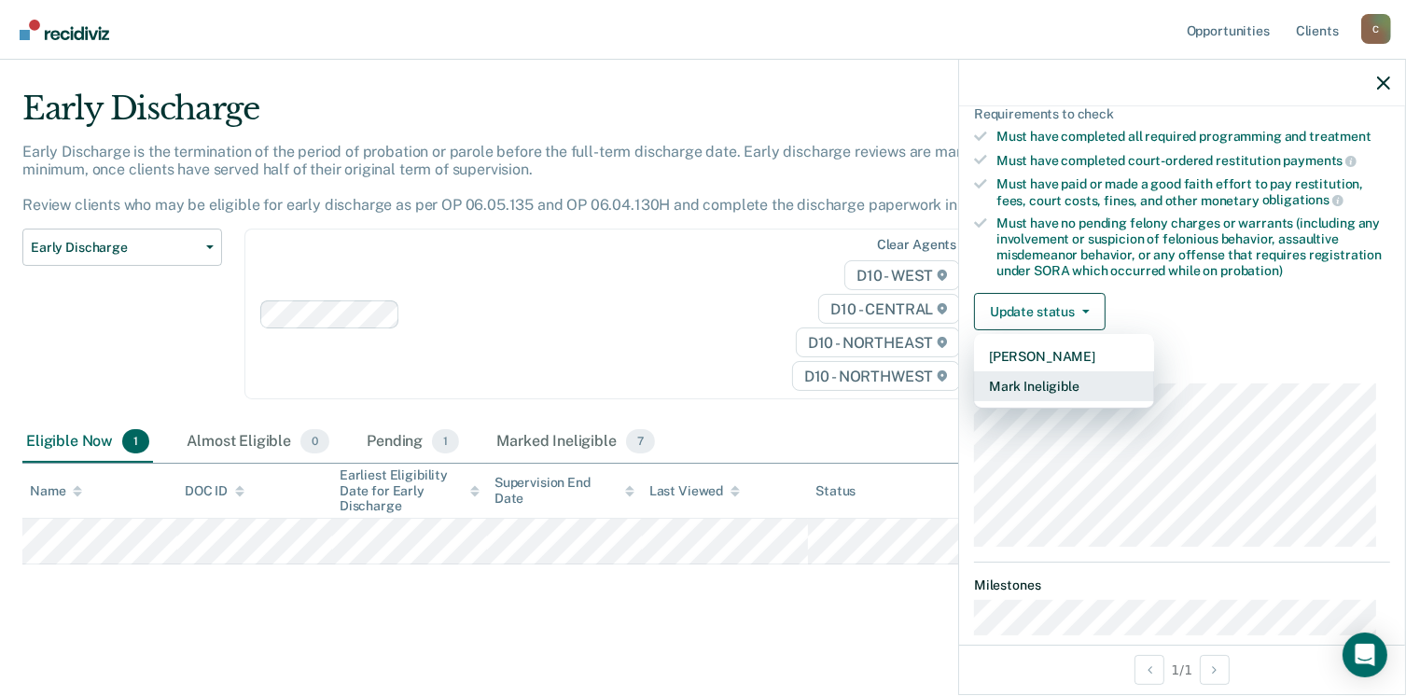
click at [1051, 384] on button "Mark Ineligible" at bounding box center [1064, 386] width 180 height 30
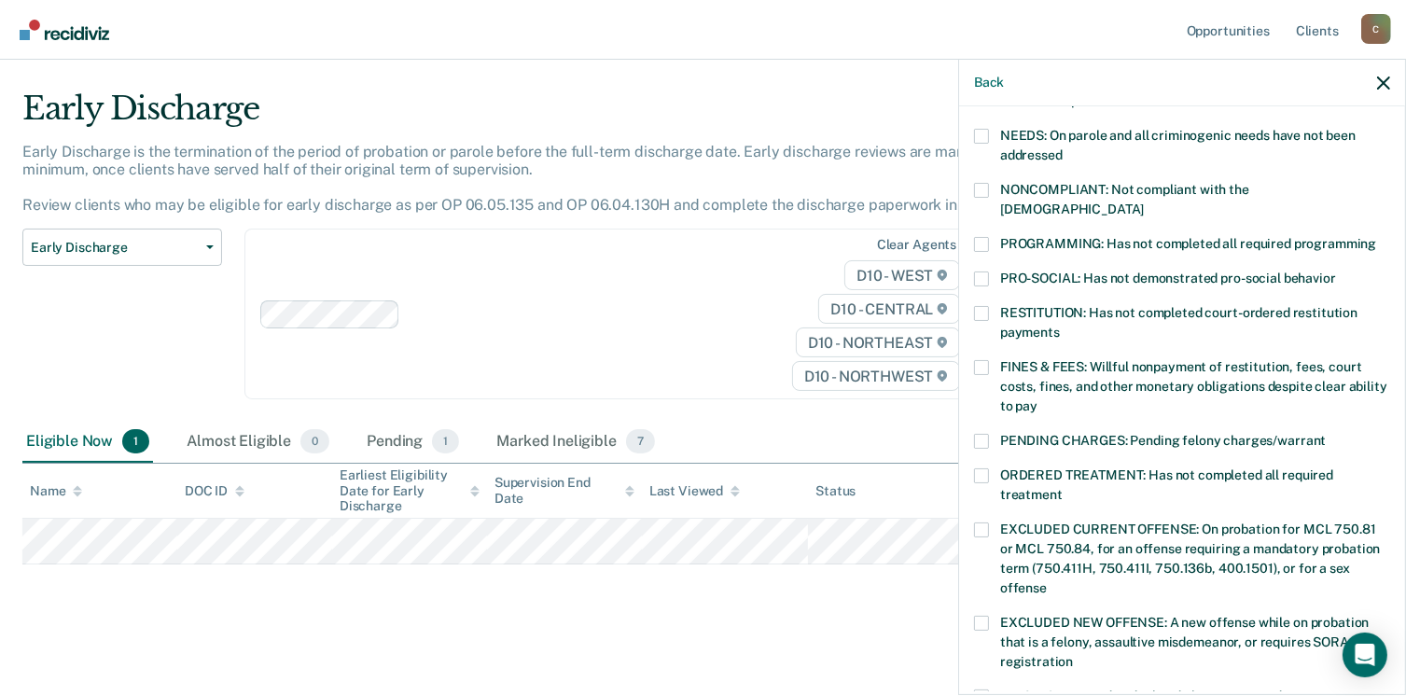
click at [988, 184] on span at bounding box center [981, 190] width 15 height 15
click at [1144, 202] on input "NONCOMPLIANT: Not compliant with the [DEMOGRAPHIC_DATA]" at bounding box center [1144, 202] width 0 height 0
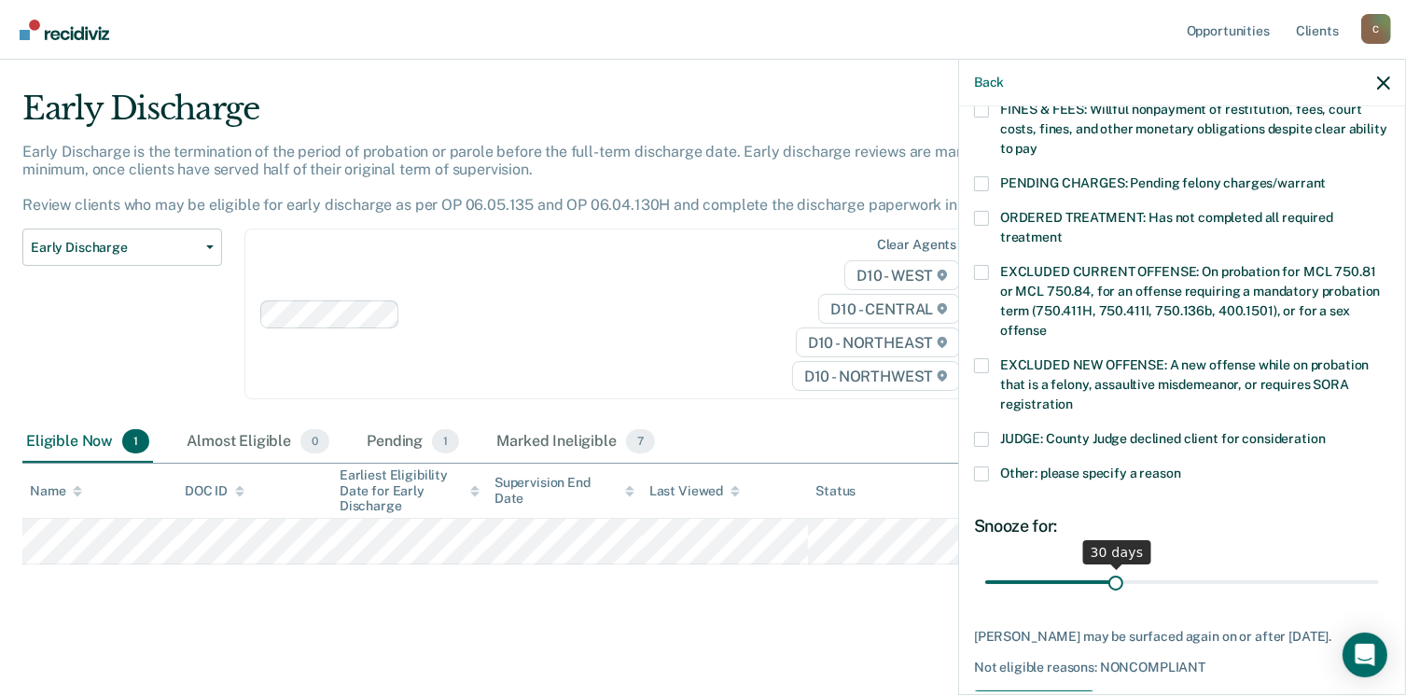
scroll to position [581, 0]
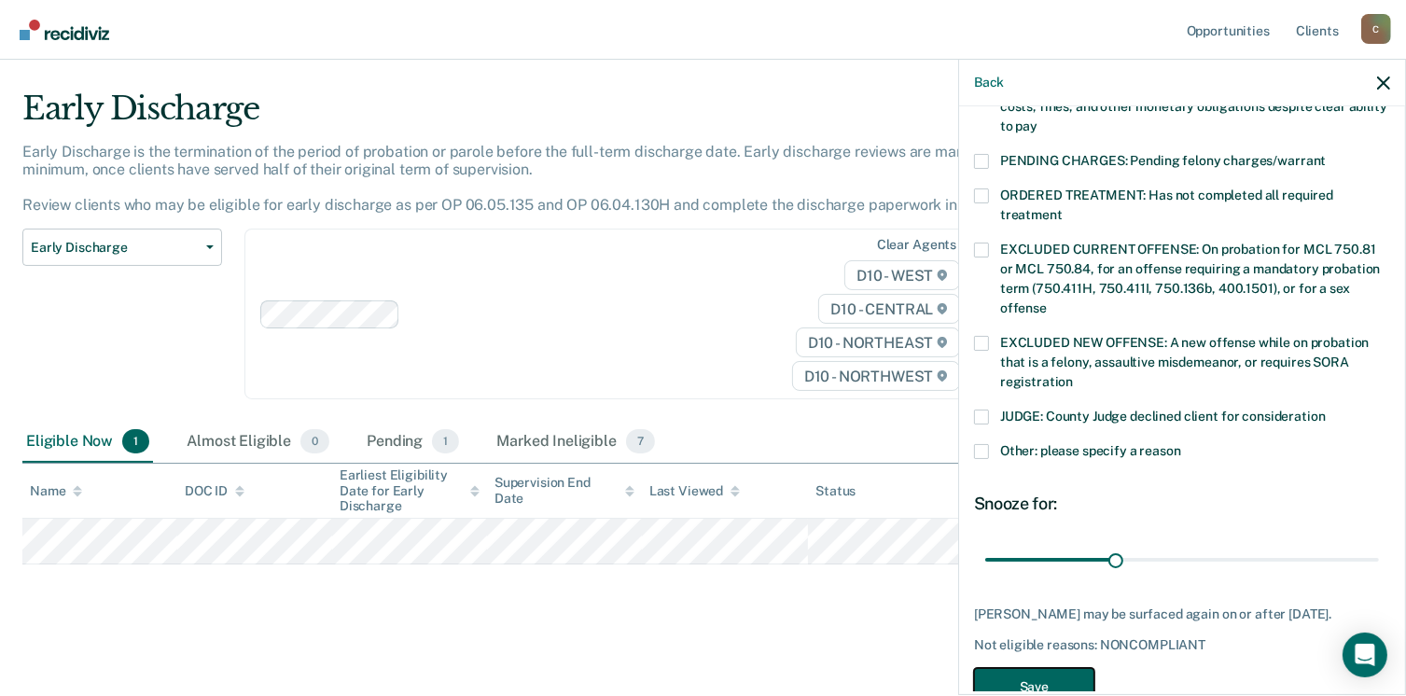
click at [1069, 668] on button "Save" at bounding box center [1034, 687] width 120 height 38
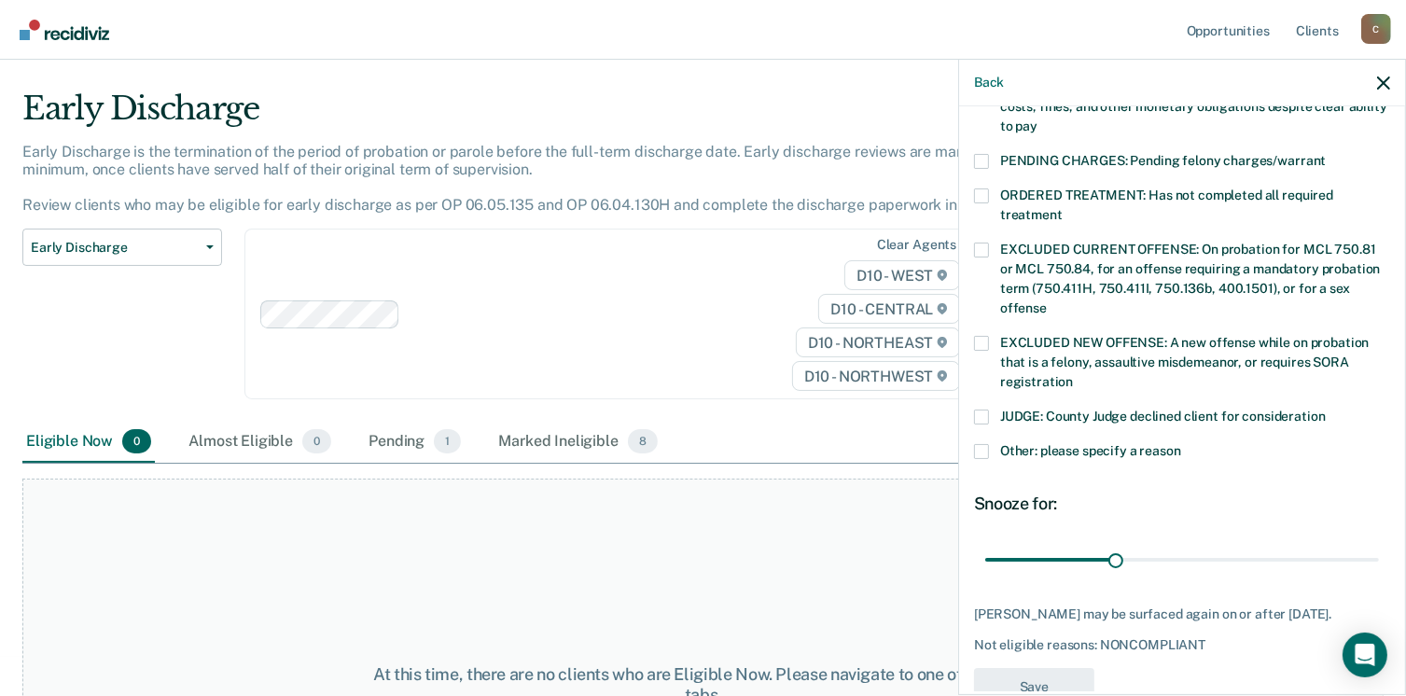
scroll to position [549, 0]
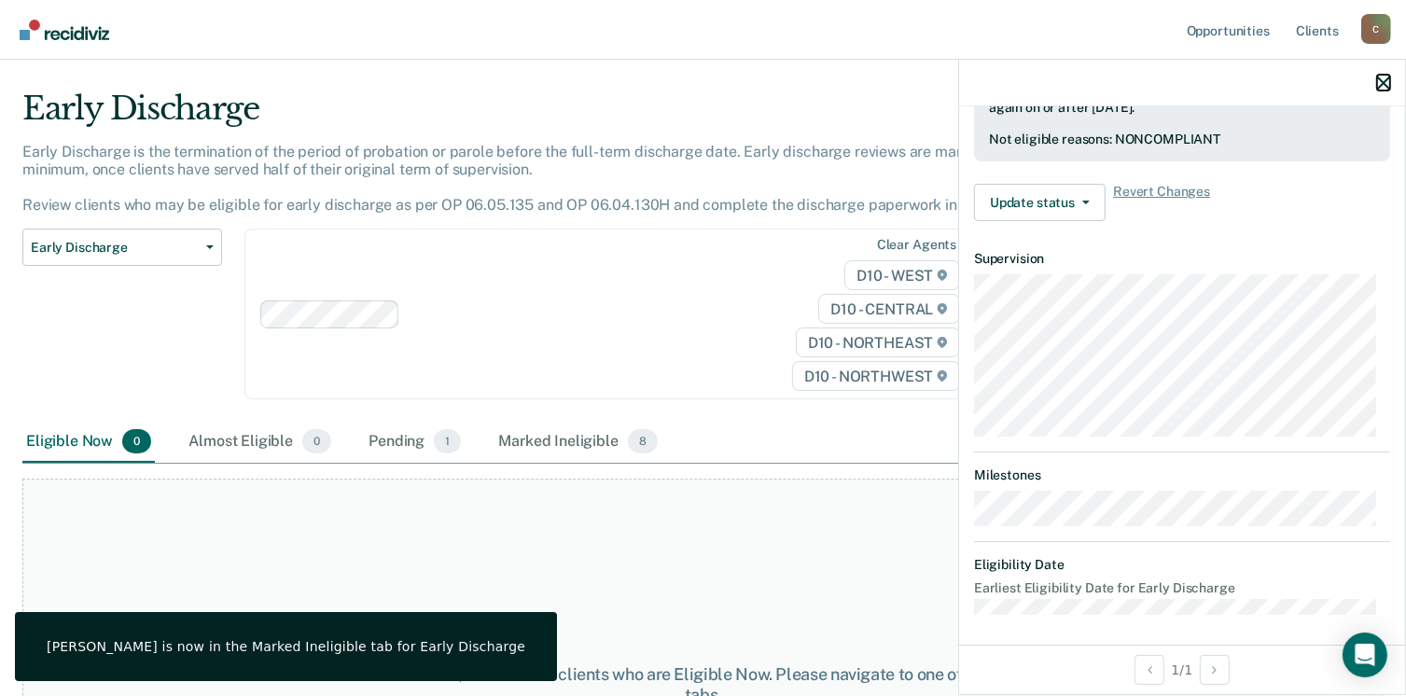
click at [1382, 81] on icon "button" at bounding box center [1383, 83] width 13 height 13
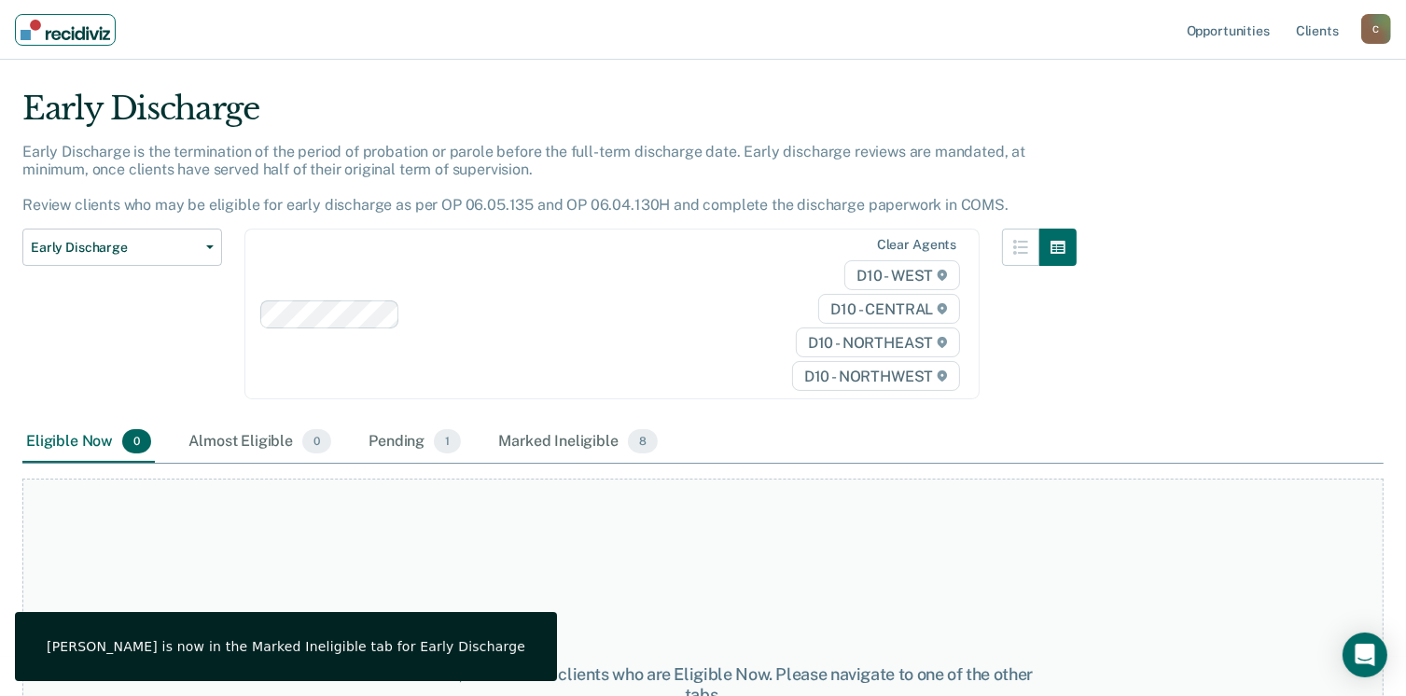
click at [78, 41] on link "Main navigation" at bounding box center [65, 30] width 101 height 32
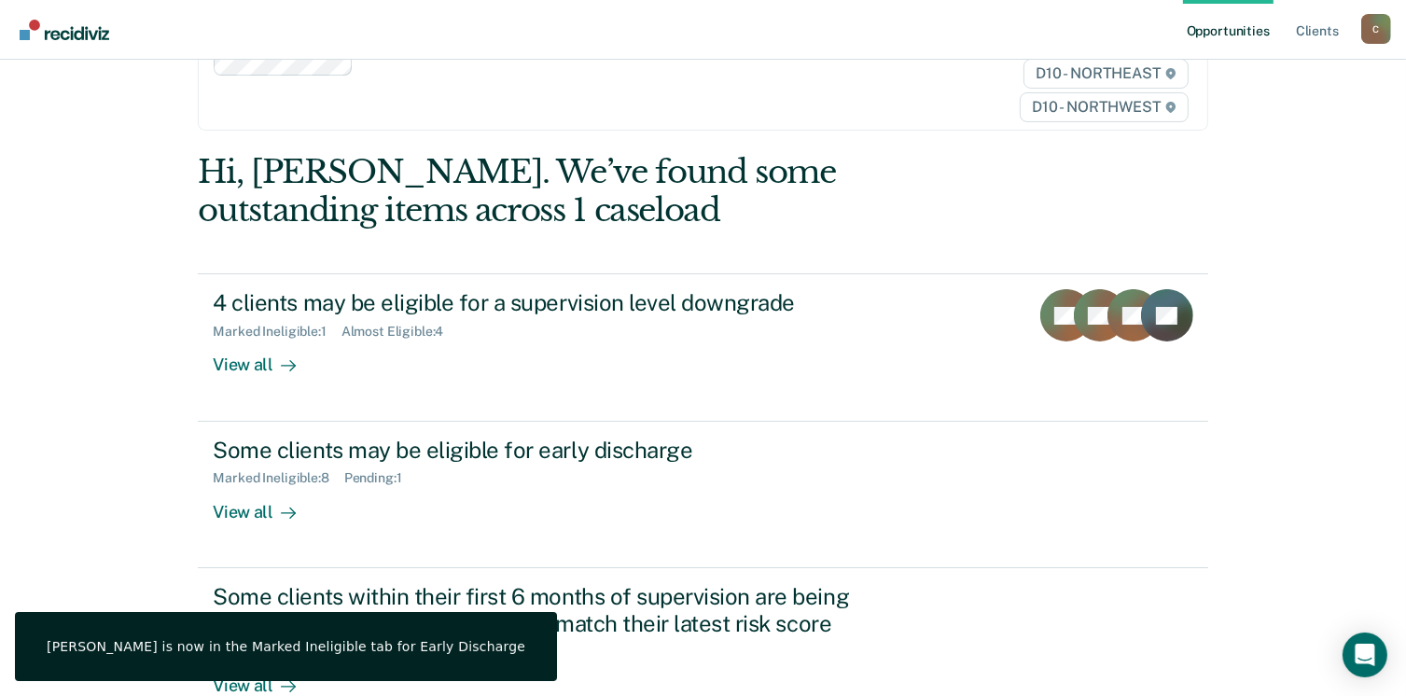
scroll to position [254, 0]
